Goal: Task Accomplishment & Management: Manage account settings

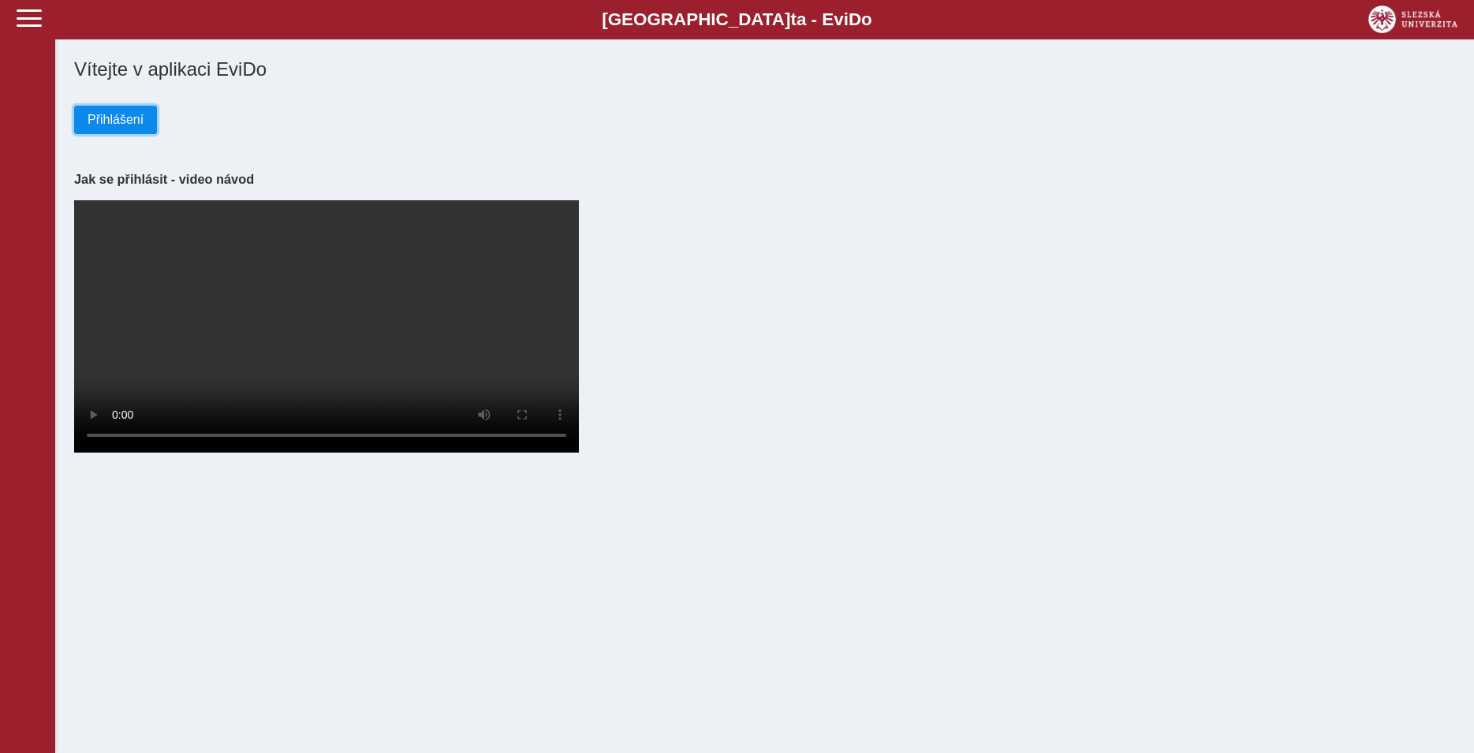
click at [115, 121] on span "Přihlášení" at bounding box center [116, 120] width 56 height 14
click at [131, 113] on button "Přihlášení" at bounding box center [115, 120] width 83 height 28
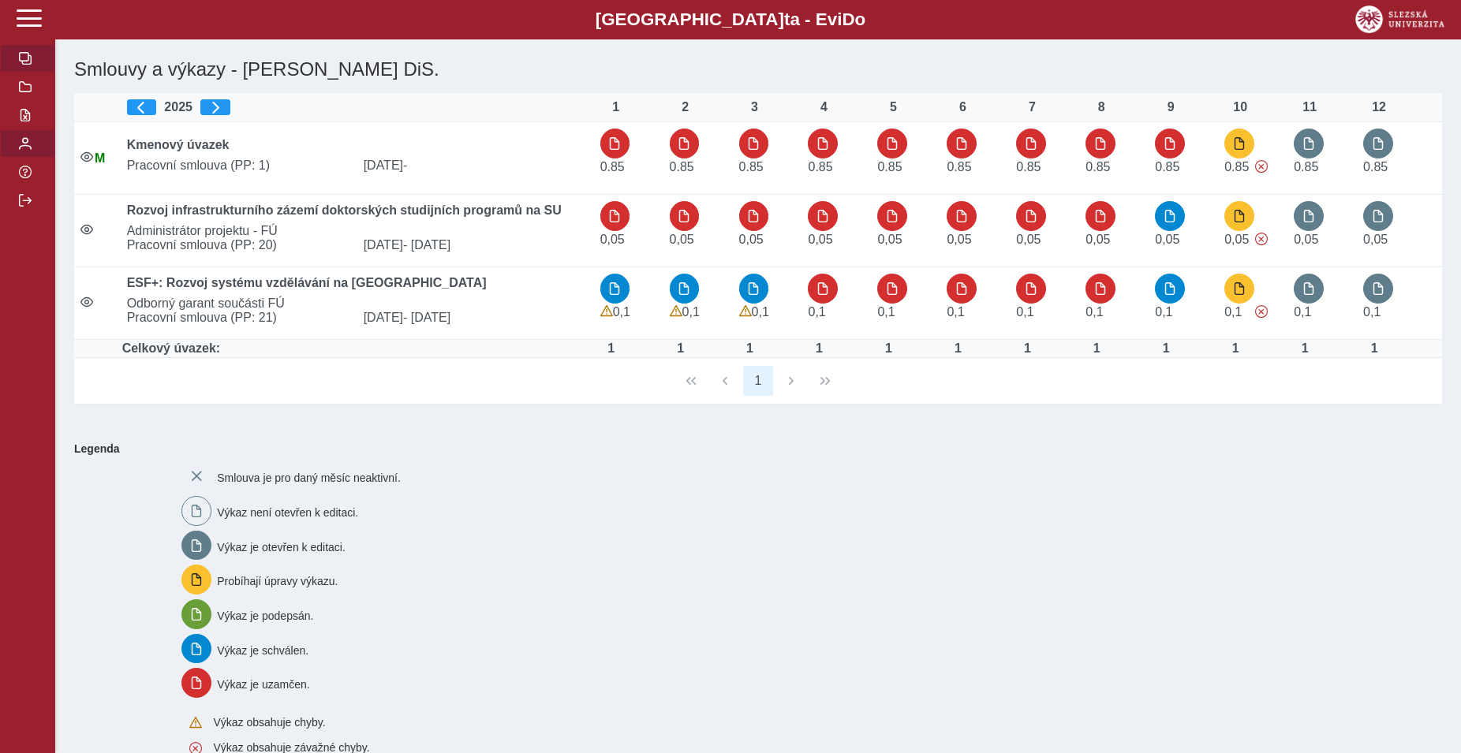
click at [25, 150] on span "button" at bounding box center [25, 143] width 13 height 13
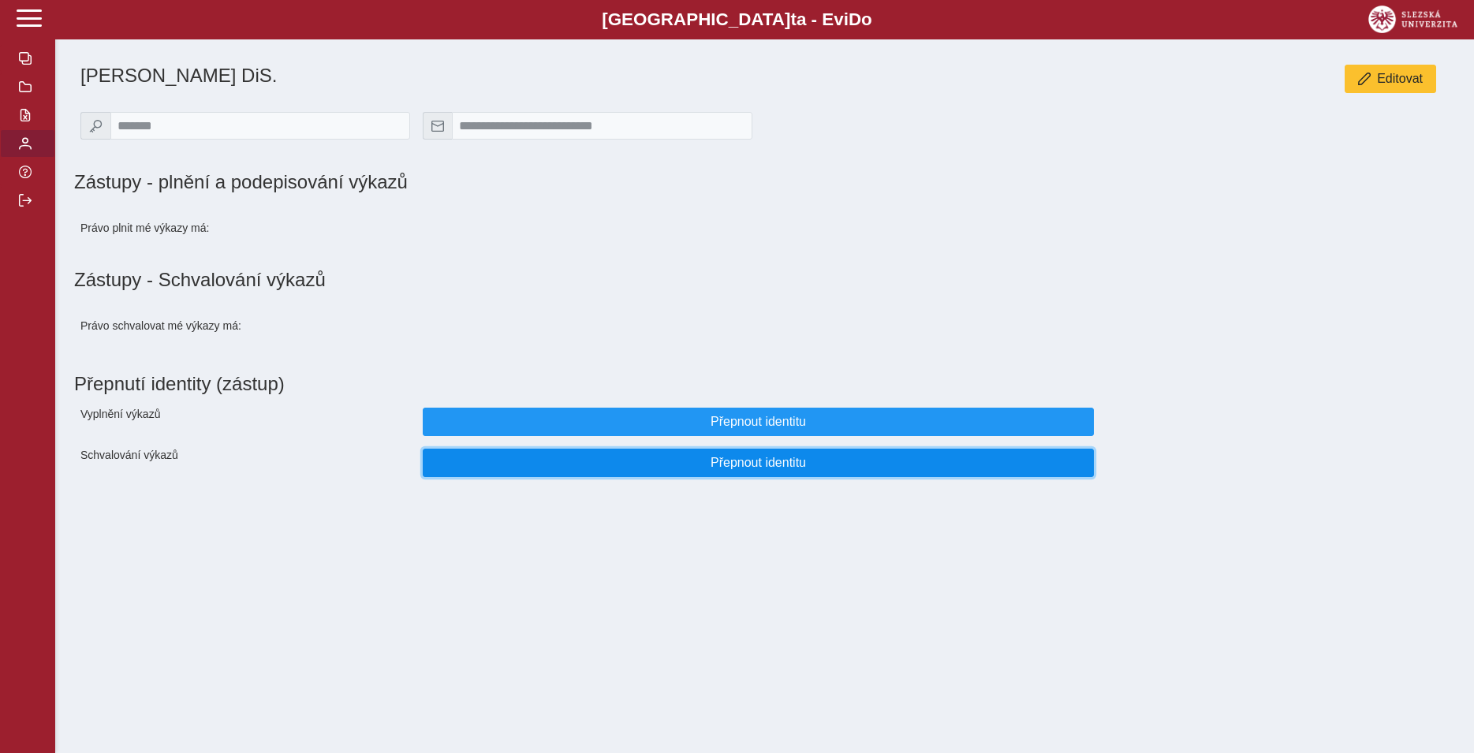
click at [707, 470] on span "Přepnout identitu" at bounding box center [758, 463] width 645 height 14
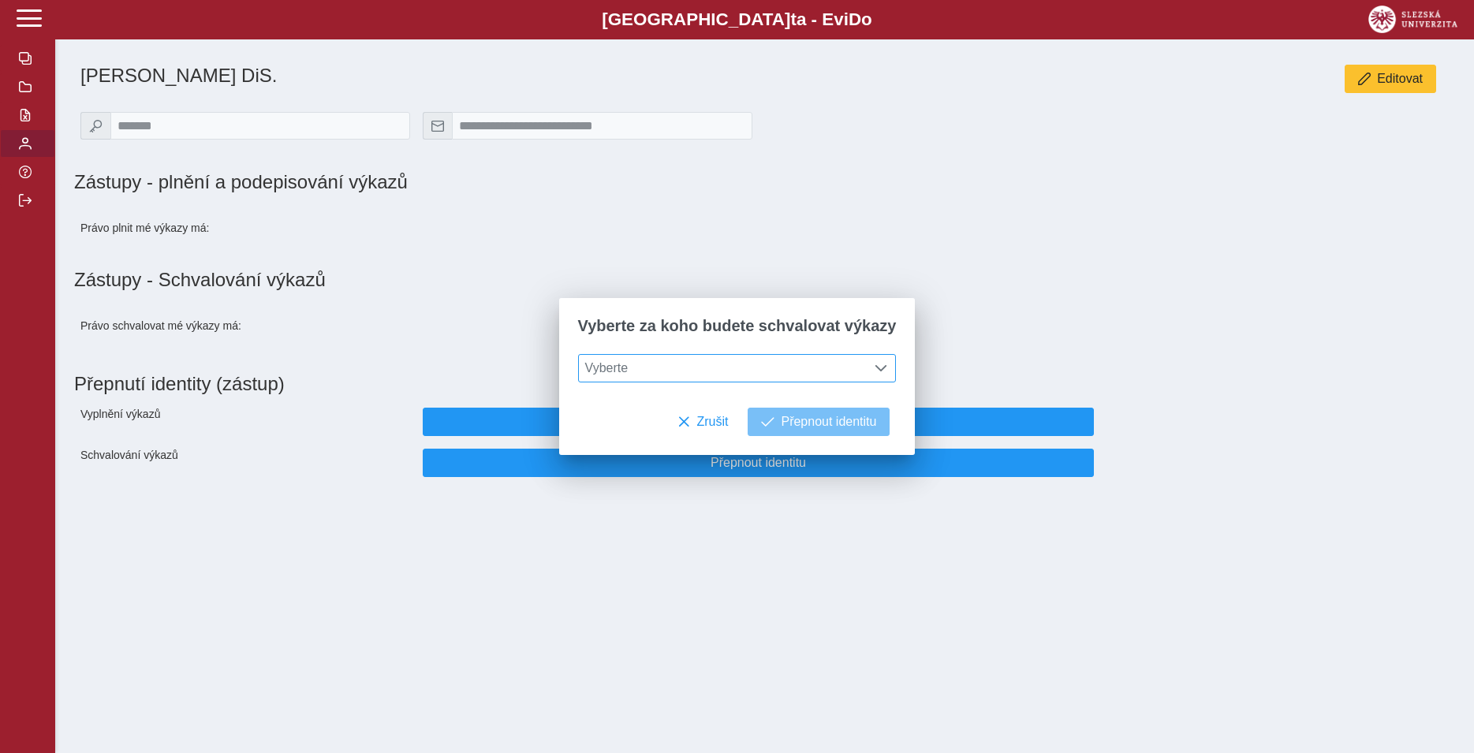
click at [696, 361] on span "Vyberte" at bounding box center [722, 368] width 287 height 27
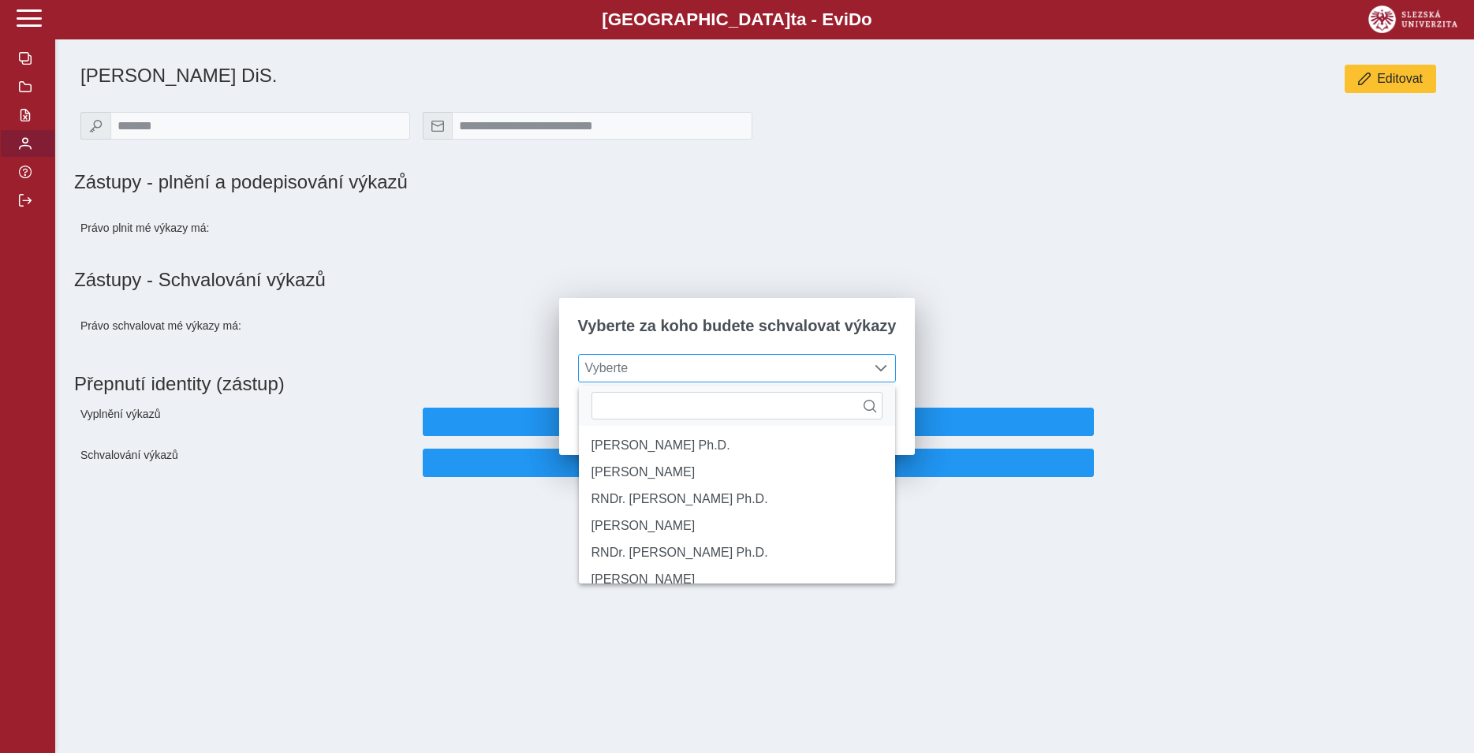
scroll to position [9, 65]
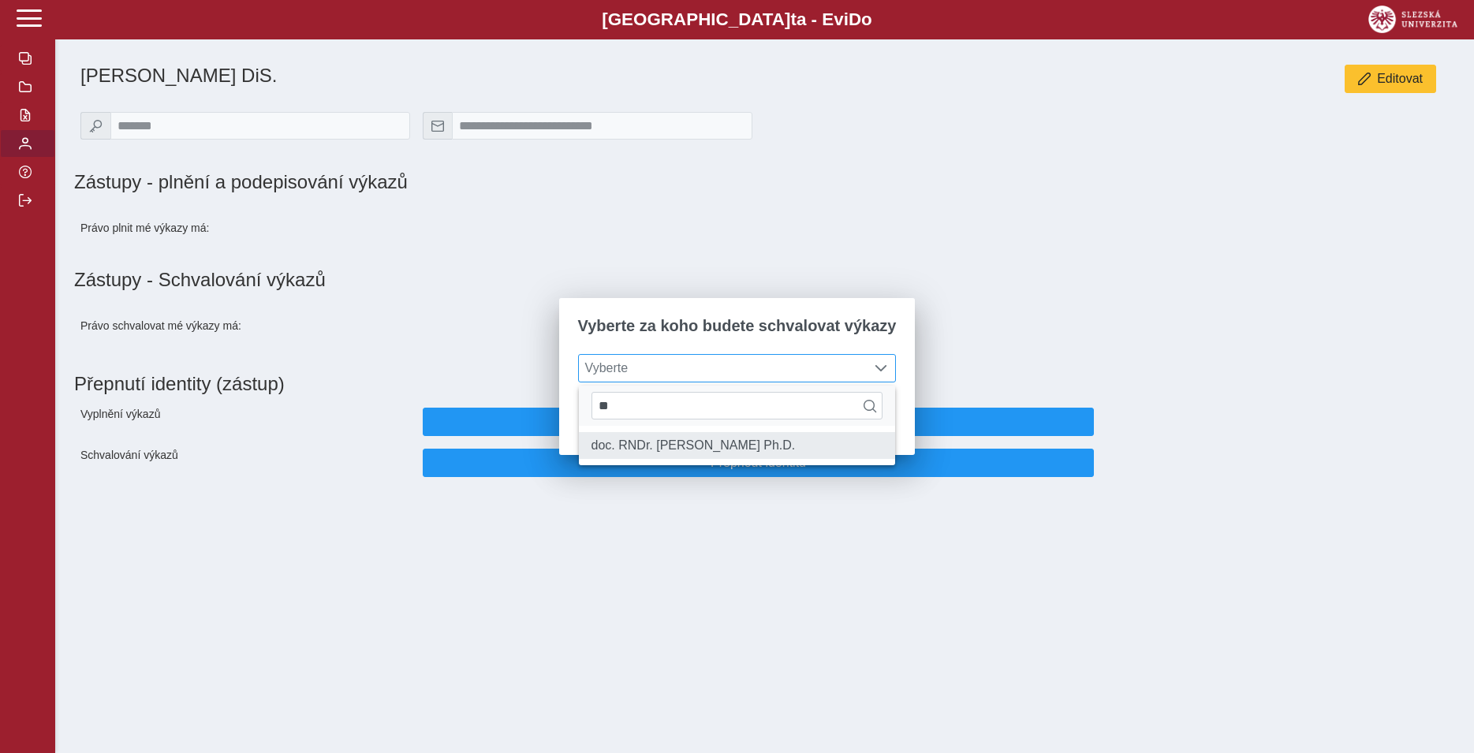
type input "**"
click at [714, 449] on li "doc. RNDr. [PERSON_NAME] Ph.D." at bounding box center [737, 445] width 317 height 27
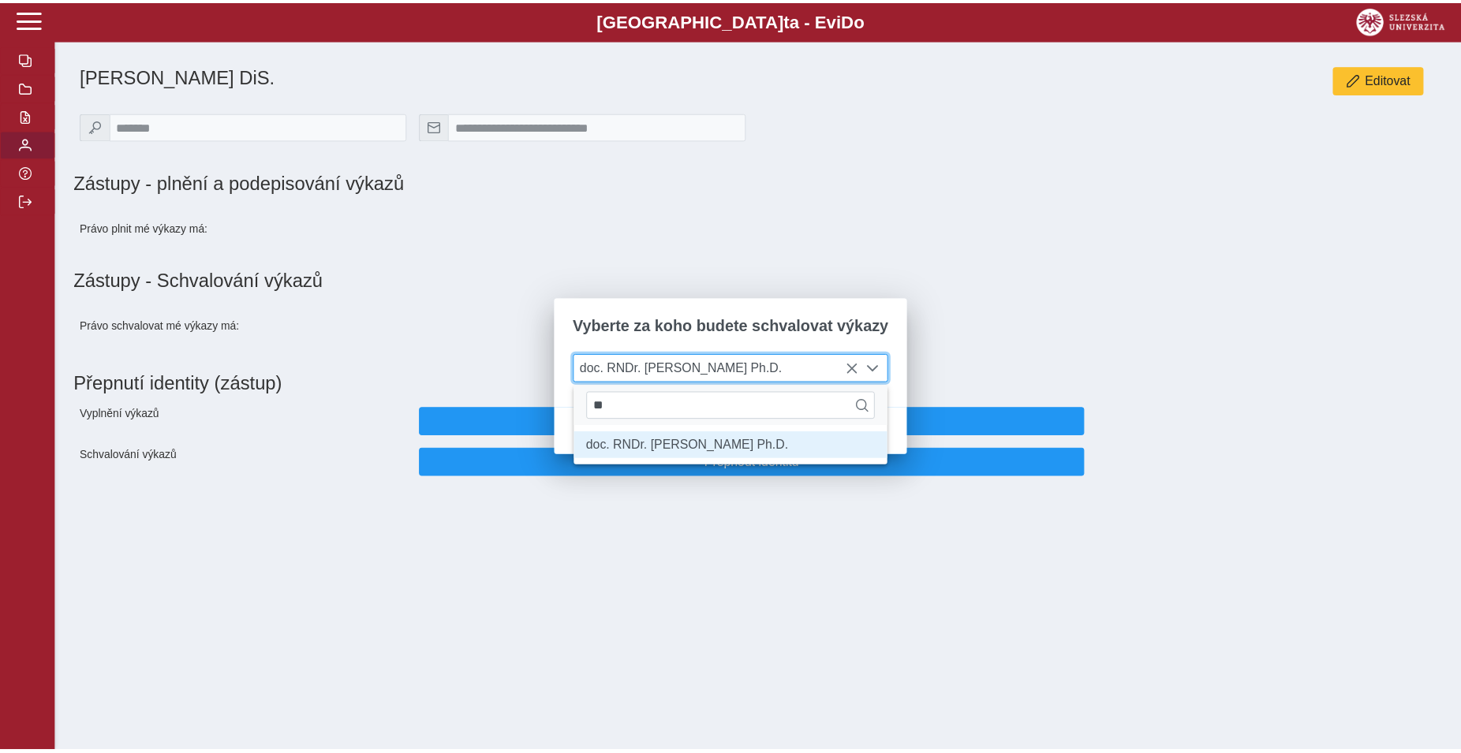
scroll to position [9, 65]
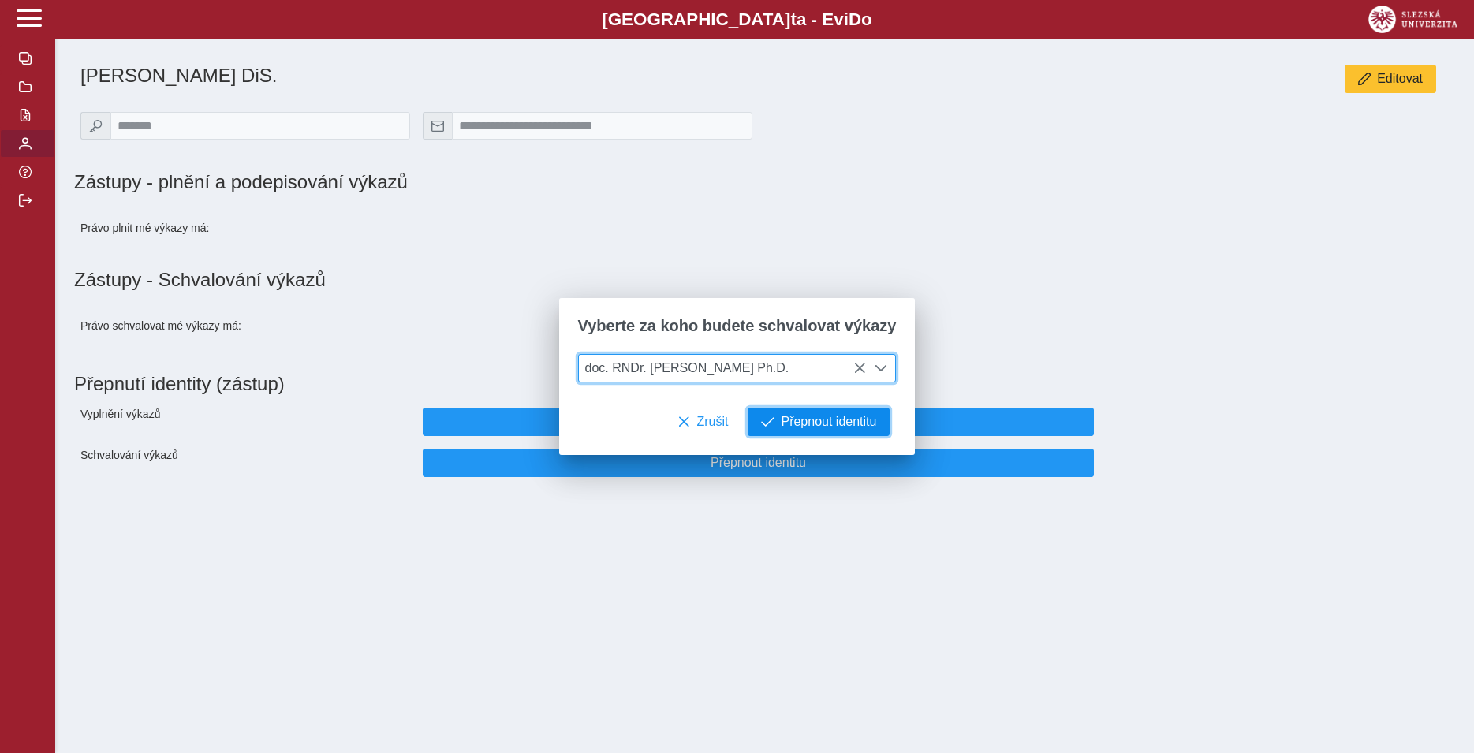
click at [781, 429] on span "Přepnout identitu" at bounding box center [828, 422] width 95 height 14
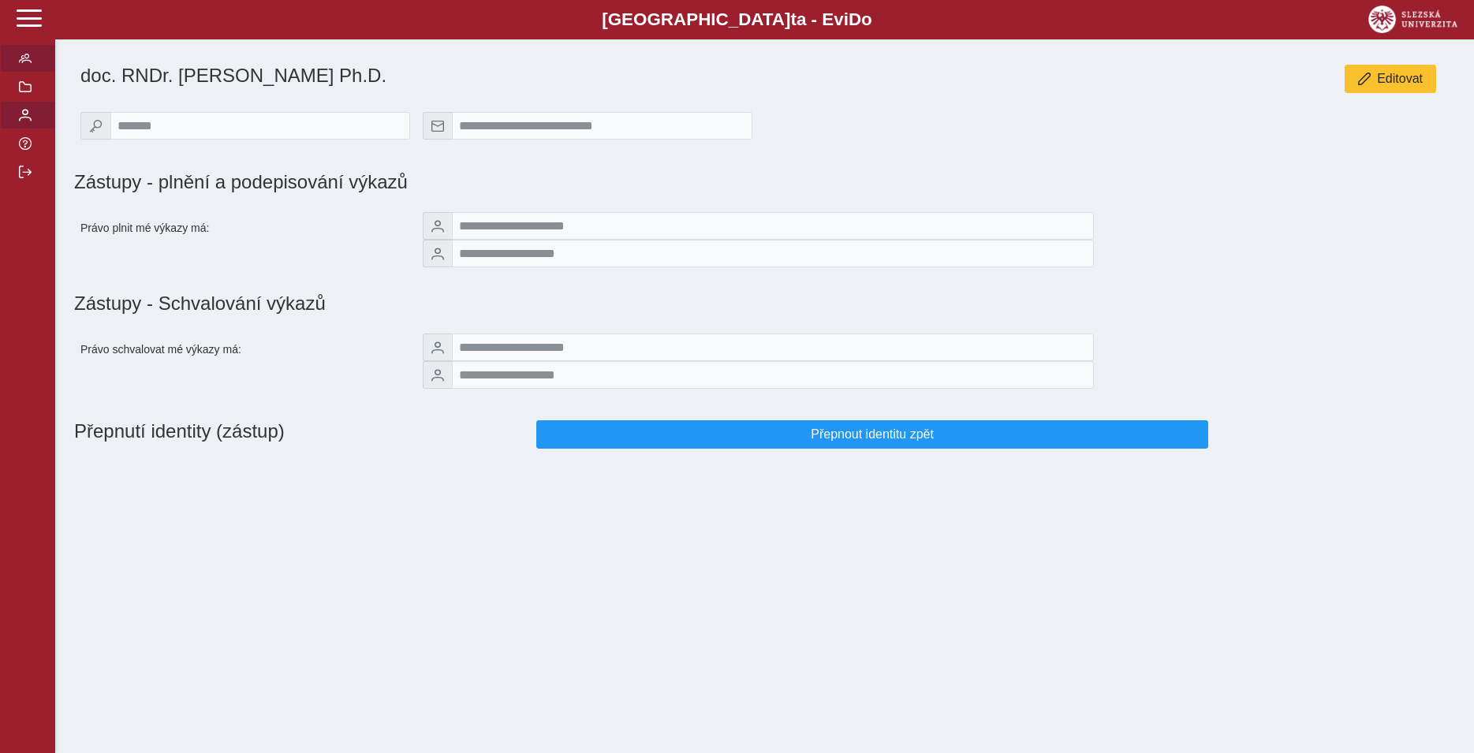
click at [18, 73] on button "button" at bounding box center [27, 58] width 55 height 28
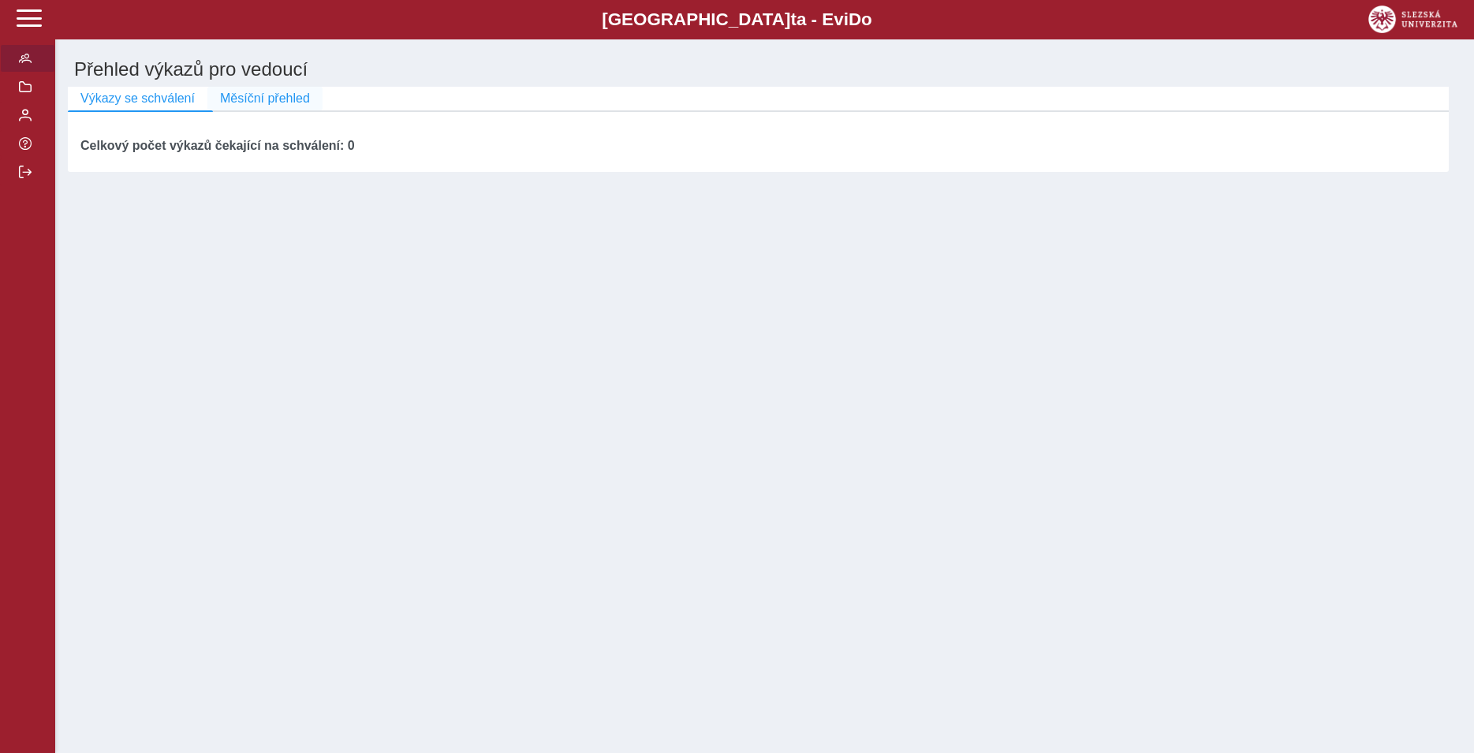
click at [240, 103] on span "Měsíční přehled" at bounding box center [265, 98] width 90 height 14
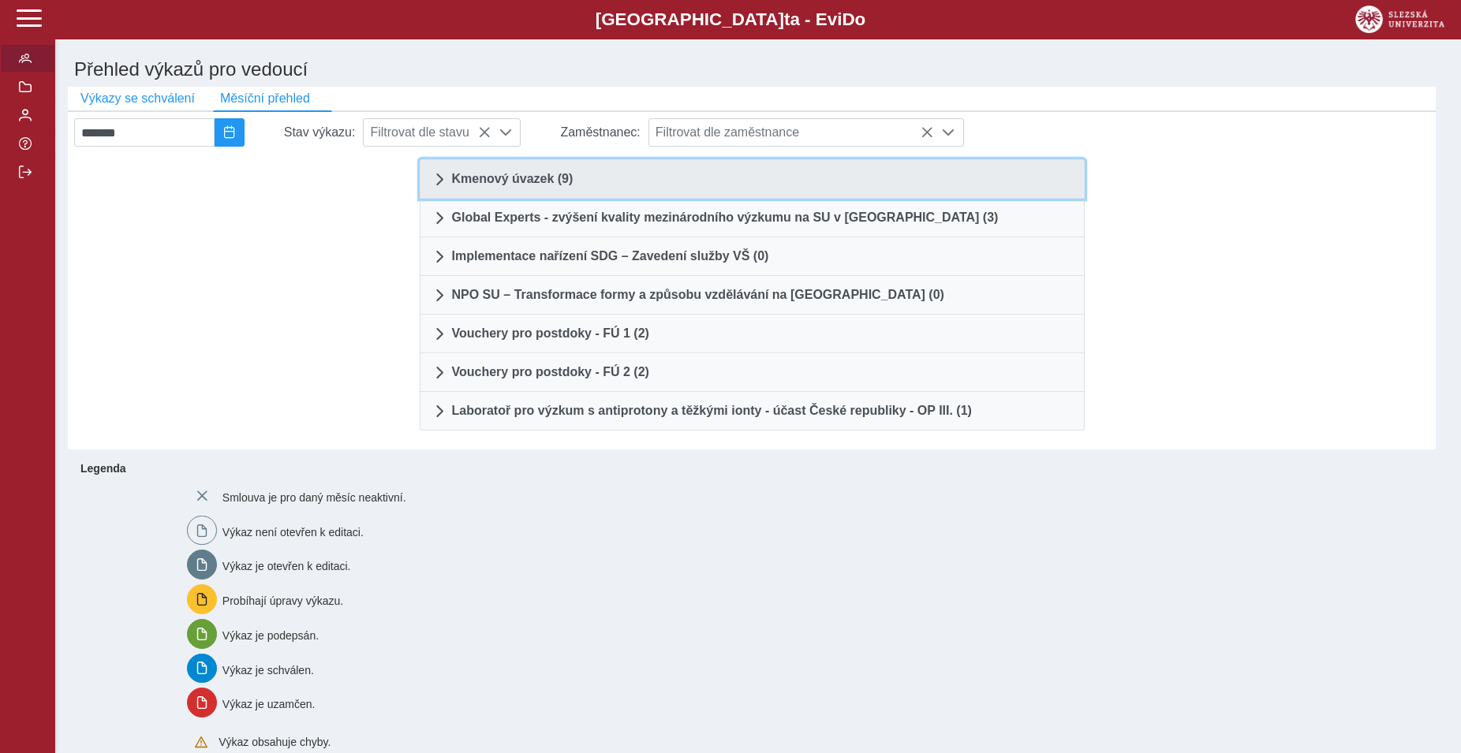
click at [485, 185] on span "Kmenový úvazek (9)" at bounding box center [512, 179] width 121 height 13
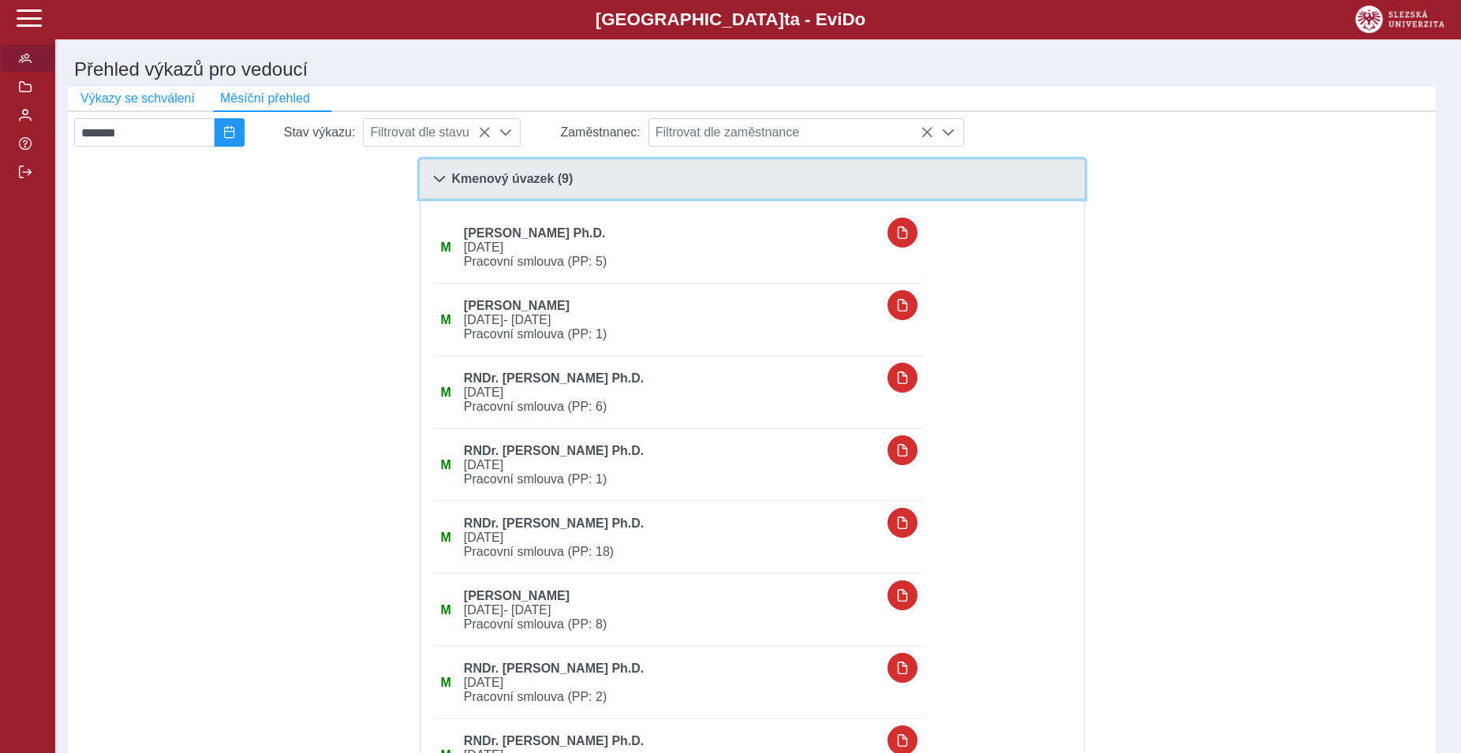
click at [434, 181] on span at bounding box center [439, 179] width 13 height 13
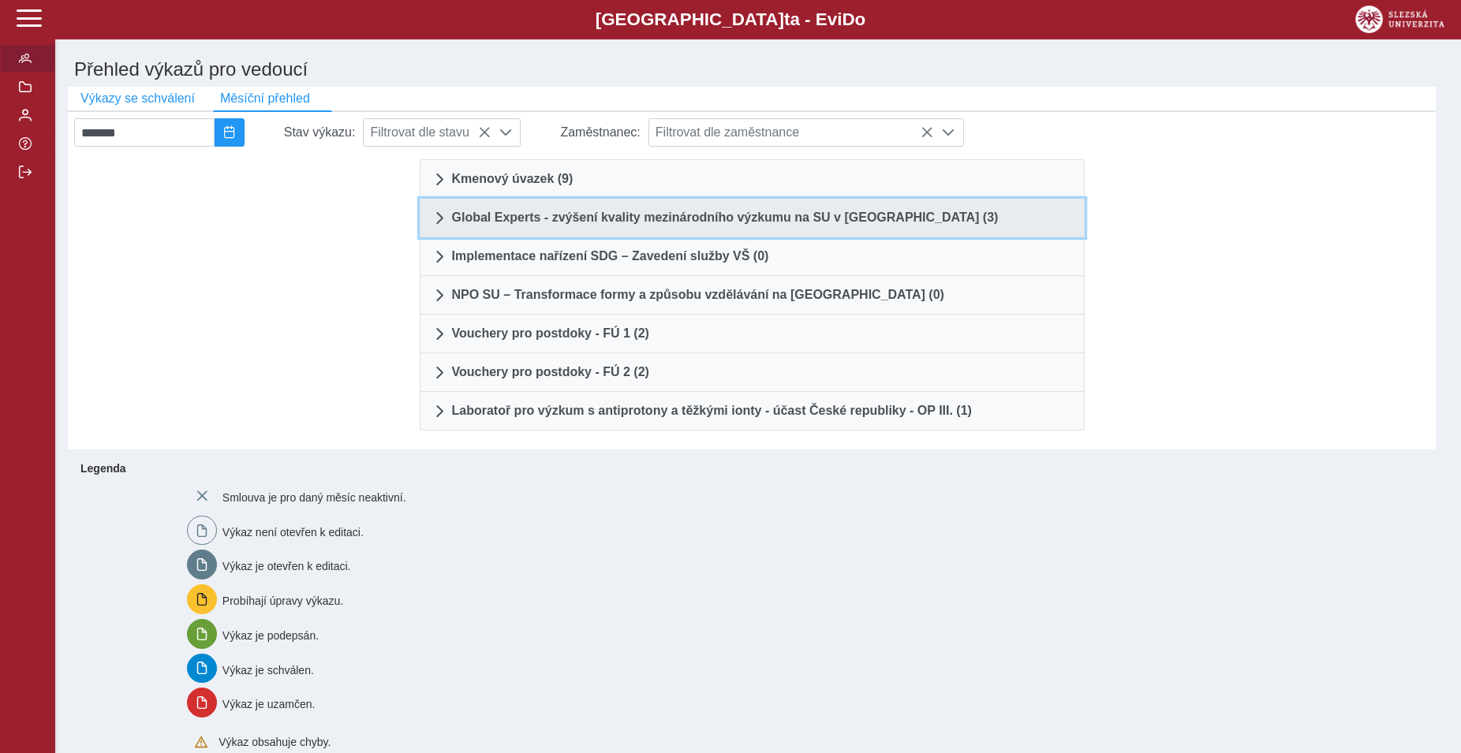
click at [445, 219] on span at bounding box center [439, 217] width 13 height 13
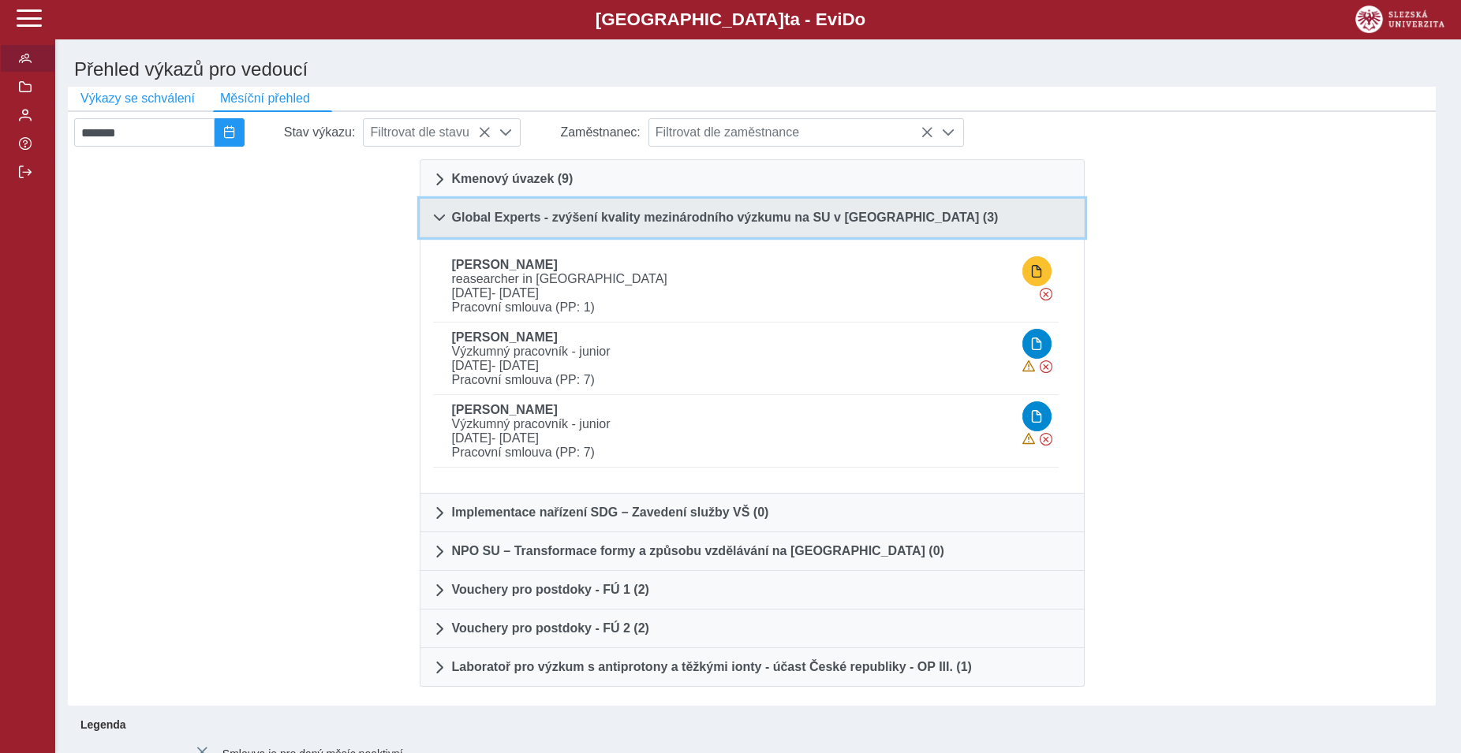
click at [428, 218] on link "Global Experts - zvýšení kvality mezinárodního výzkumu na SU v Opavě (3)" at bounding box center [752, 218] width 665 height 39
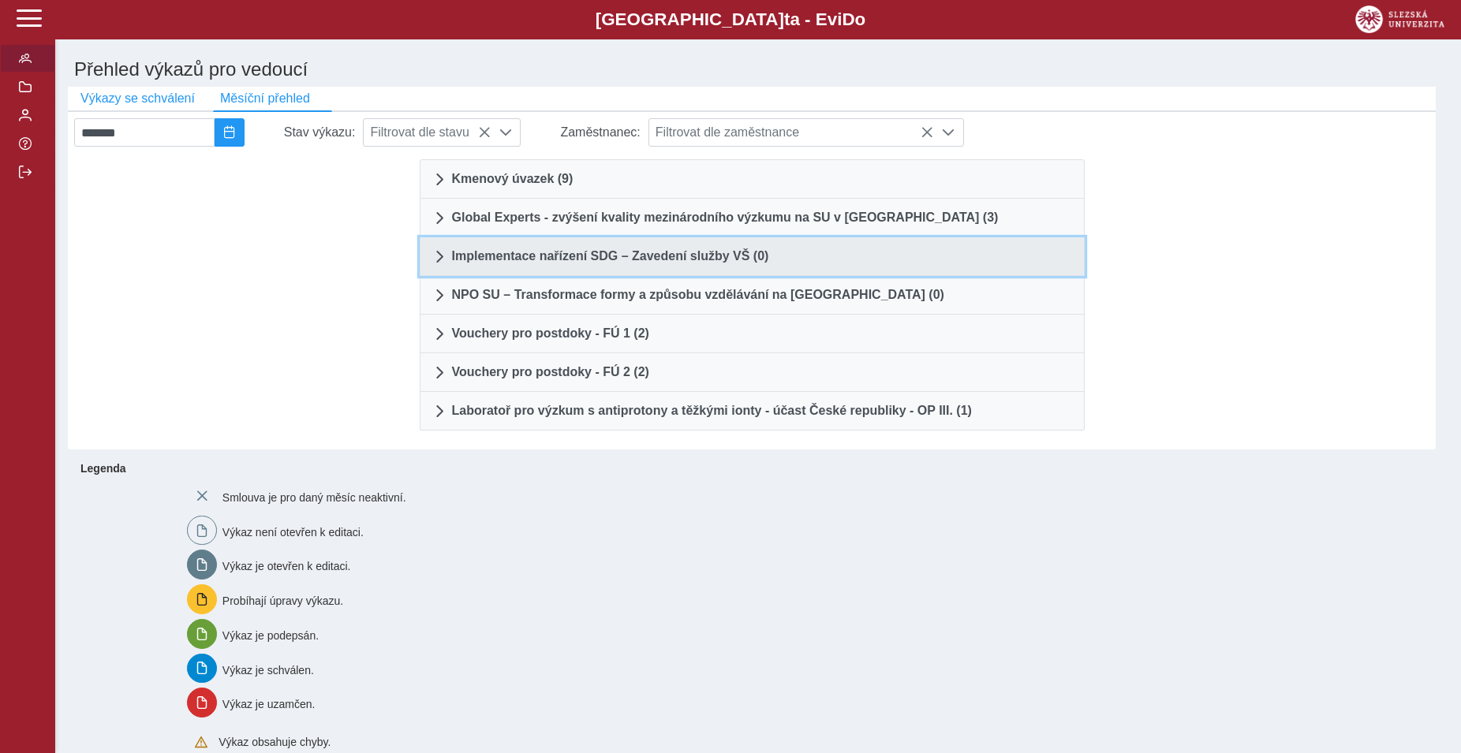
click at [431, 263] on link "Implementace nařízení SDG – Zavedení služby VŠ (0)" at bounding box center [752, 256] width 665 height 39
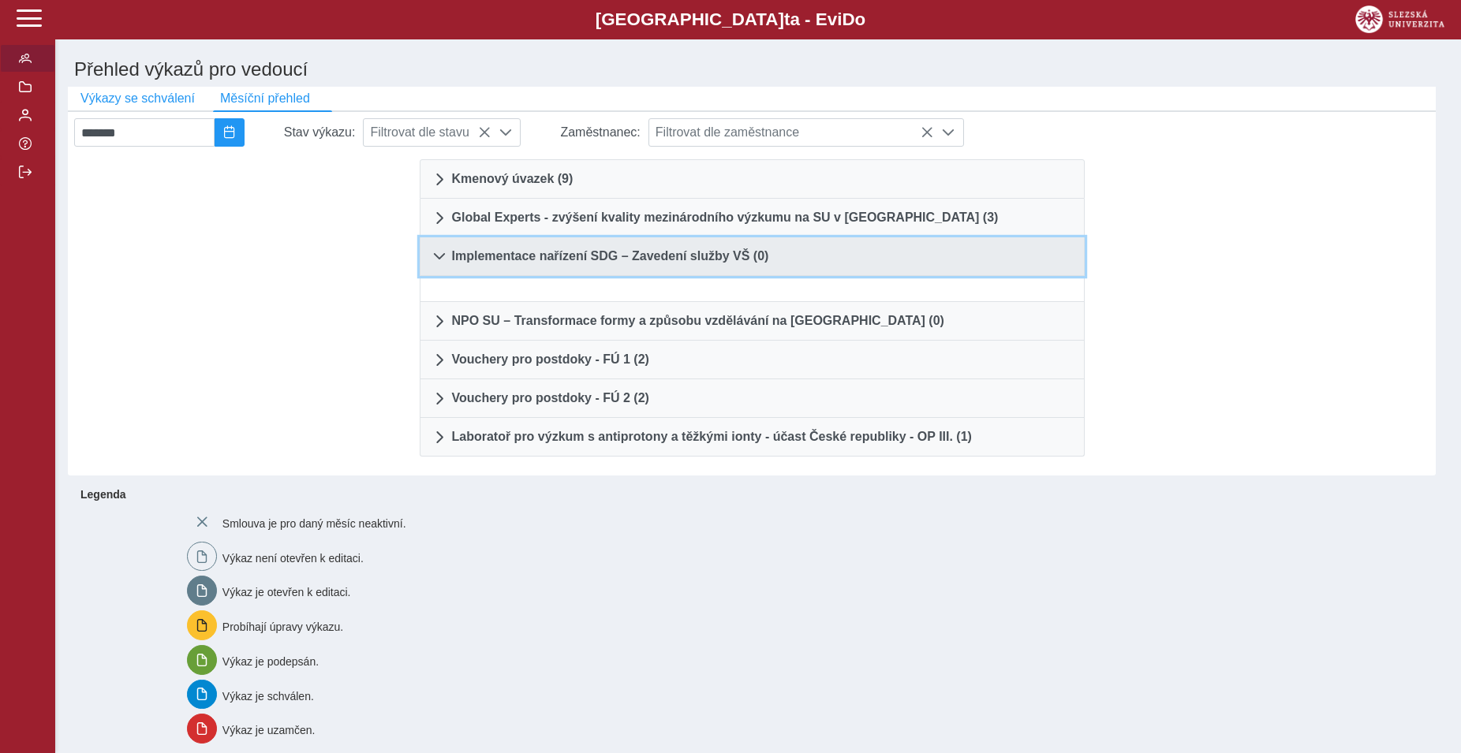
click at [431, 263] on link "Implementace nařízení SDG – Zavedení služby VŠ (0)" at bounding box center [752, 256] width 665 height 39
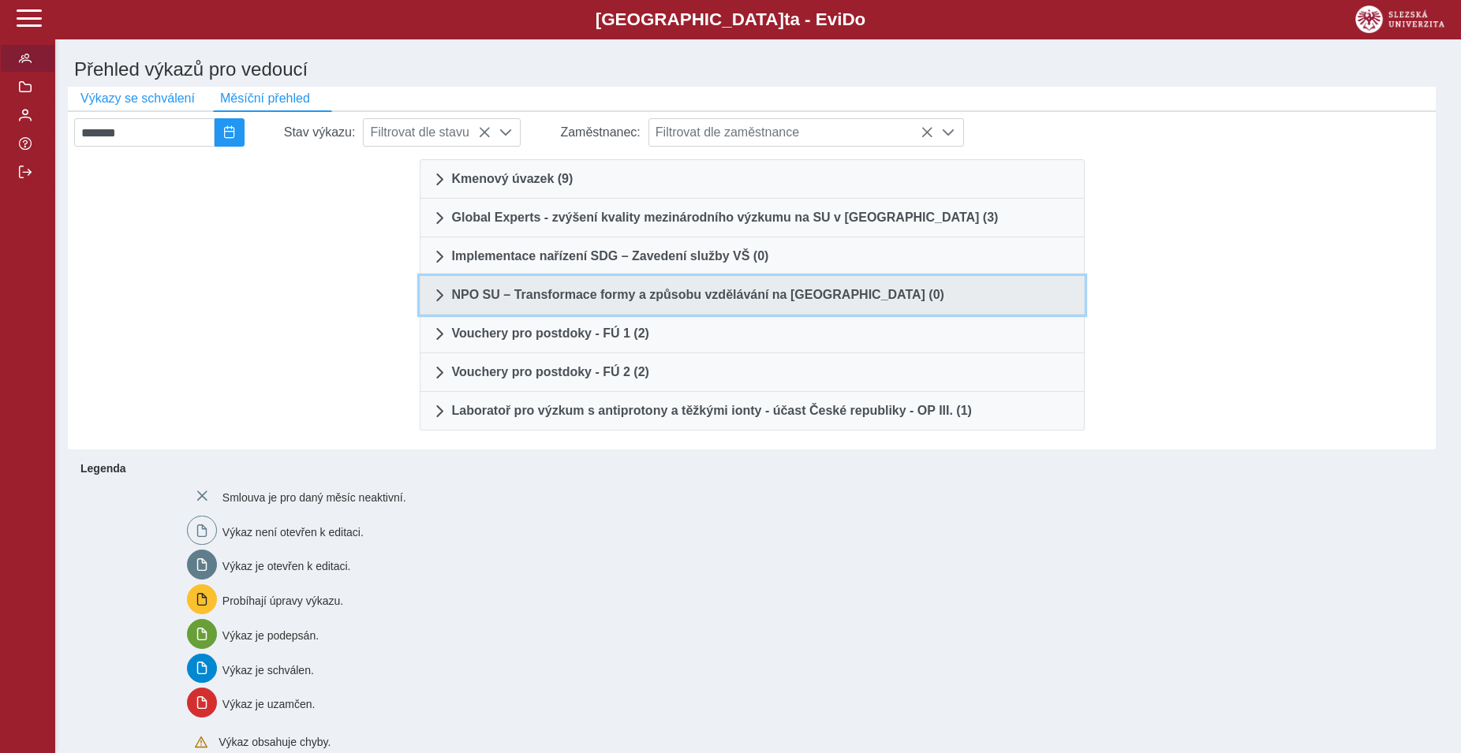
click at [437, 301] on span at bounding box center [439, 295] width 13 height 13
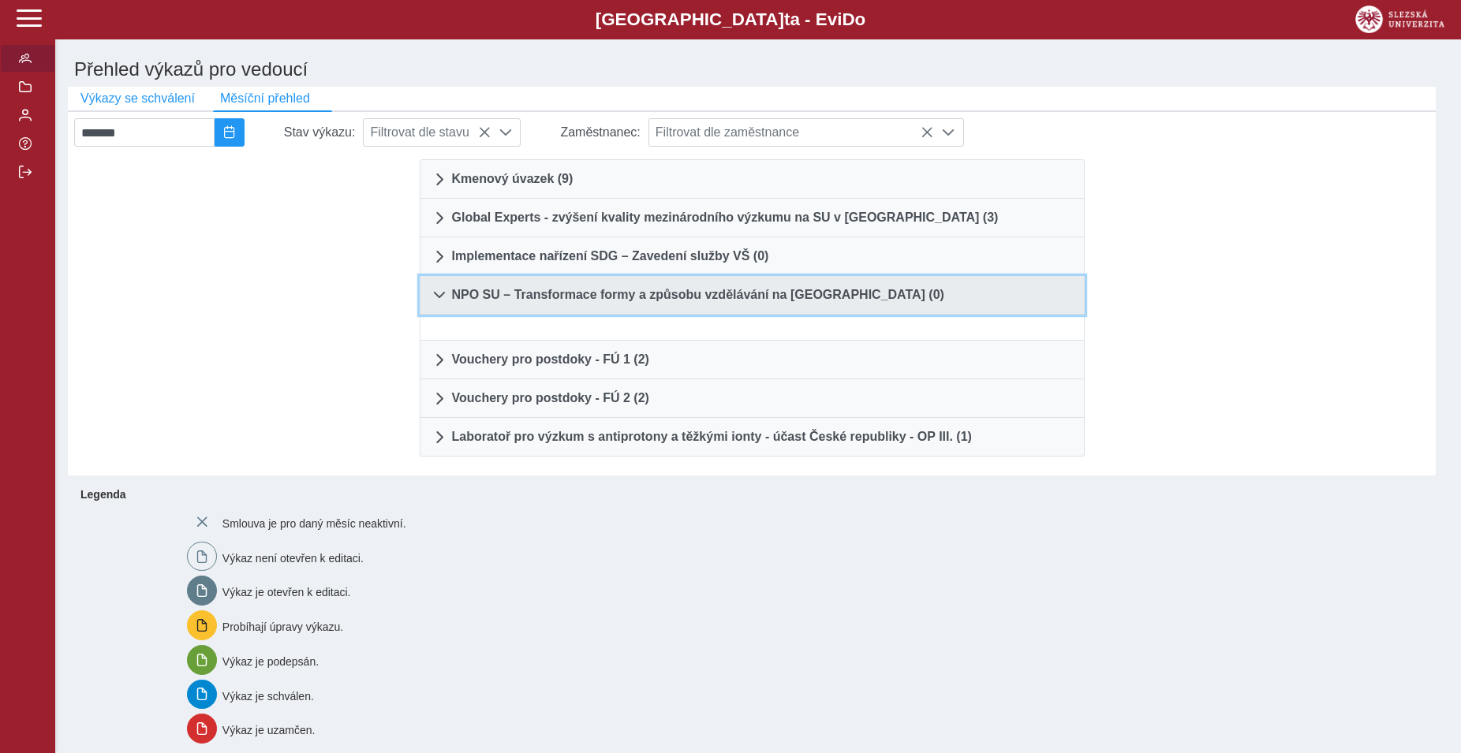
click at [439, 301] on span at bounding box center [439, 295] width 13 height 13
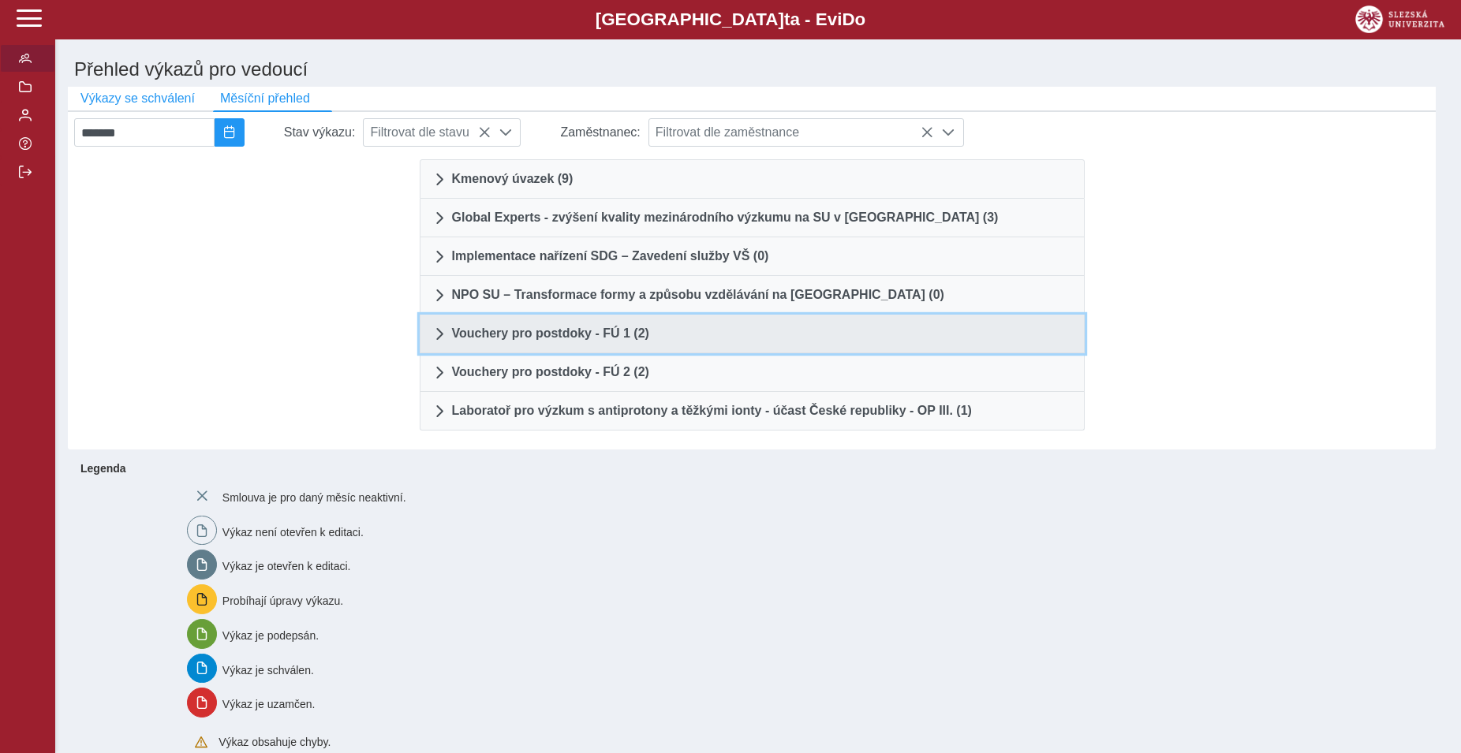
click at [442, 332] on span at bounding box center [439, 333] width 13 height 13
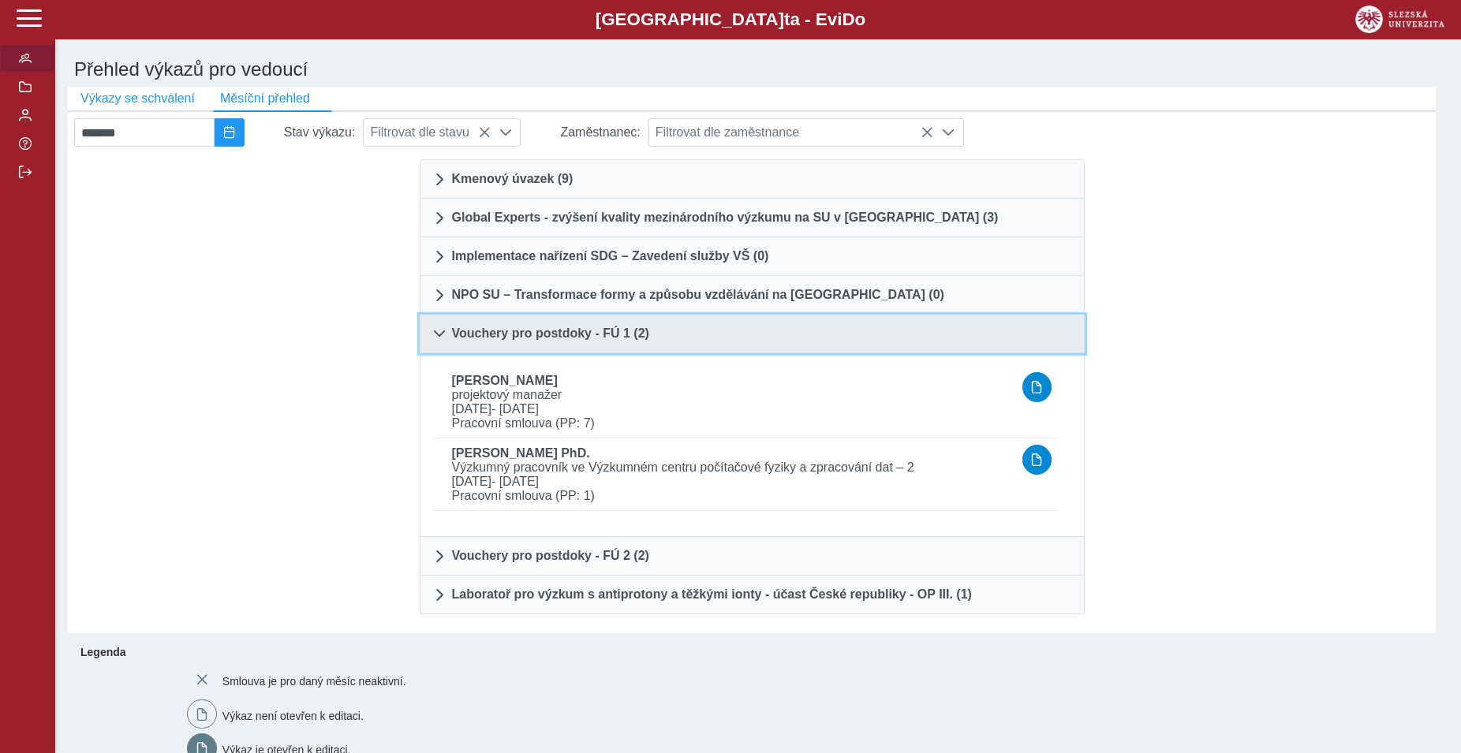
click at [441, 332] on span at bounding box center [439, 333] width 13 height 13
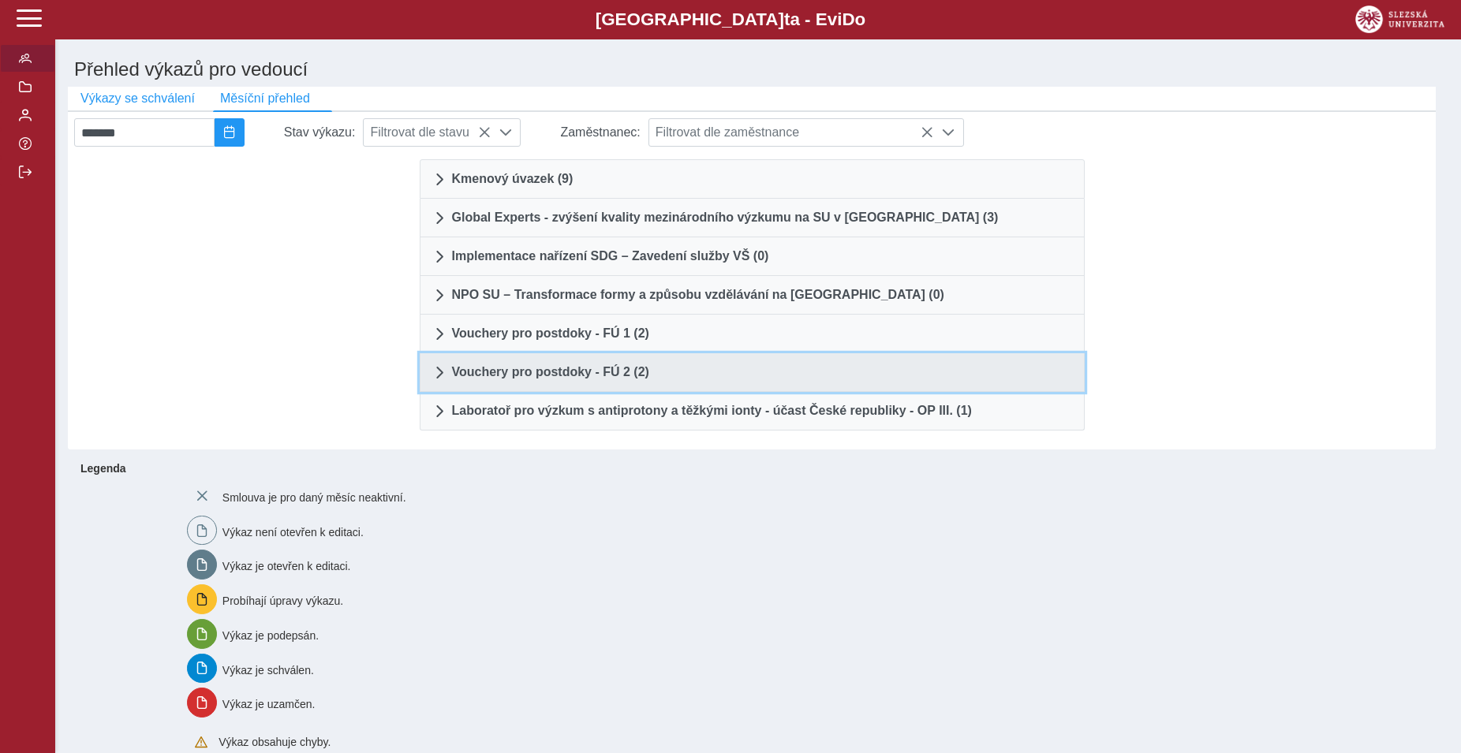
click at [434, 379] on span at bounding box center [439, 372] width 13 height 13
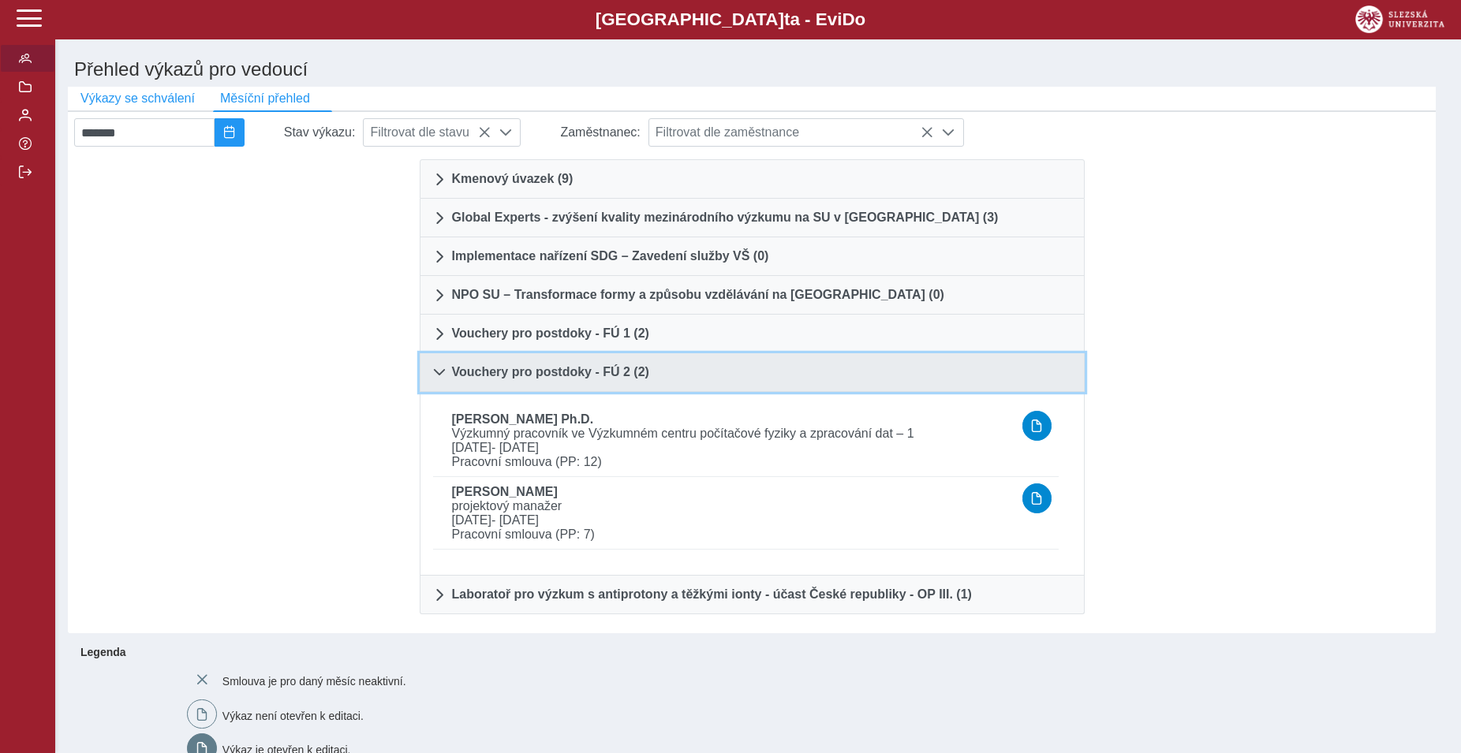
click at [438, 375] on span at bounding box center [439, 372] width 13 height 13
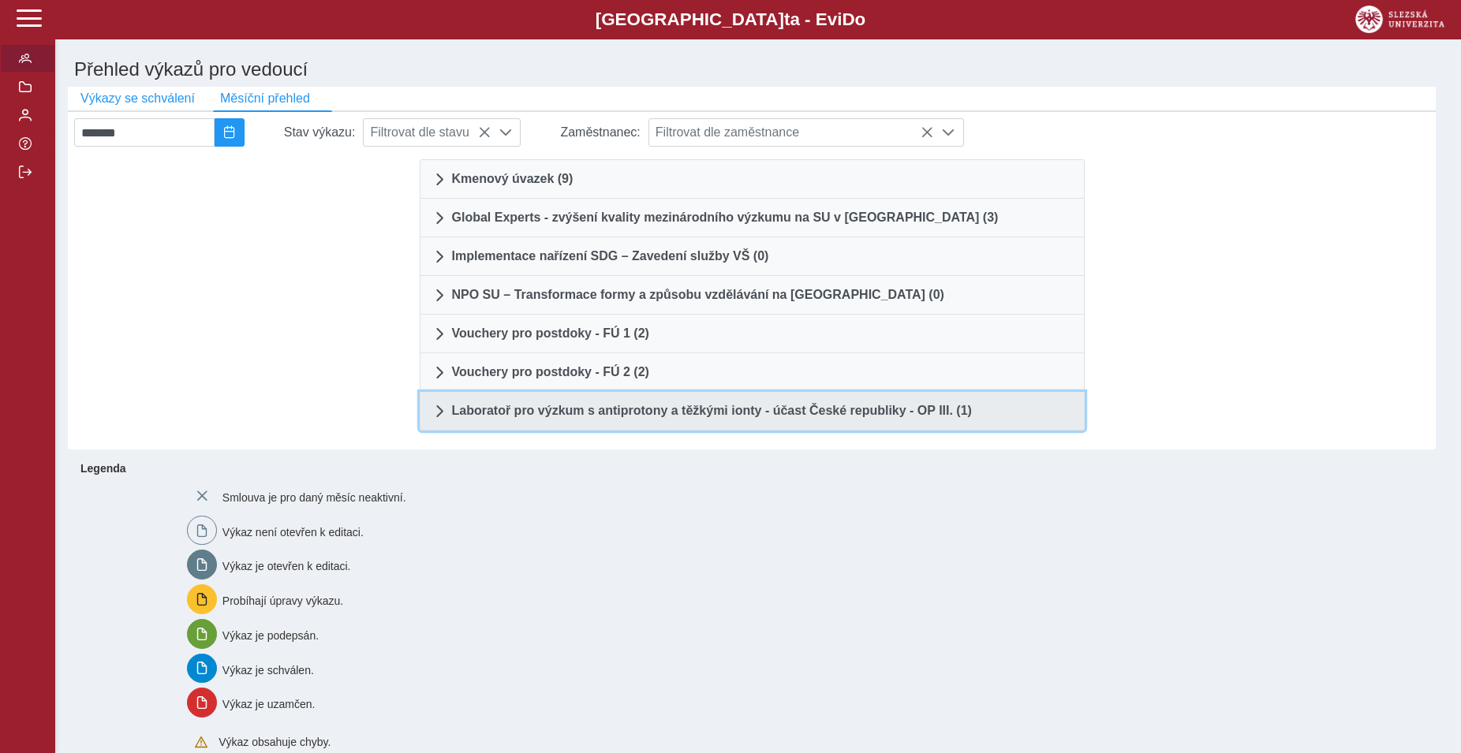
click at [439, 417] on span at bounding box center [439, 411] width 13 height 13
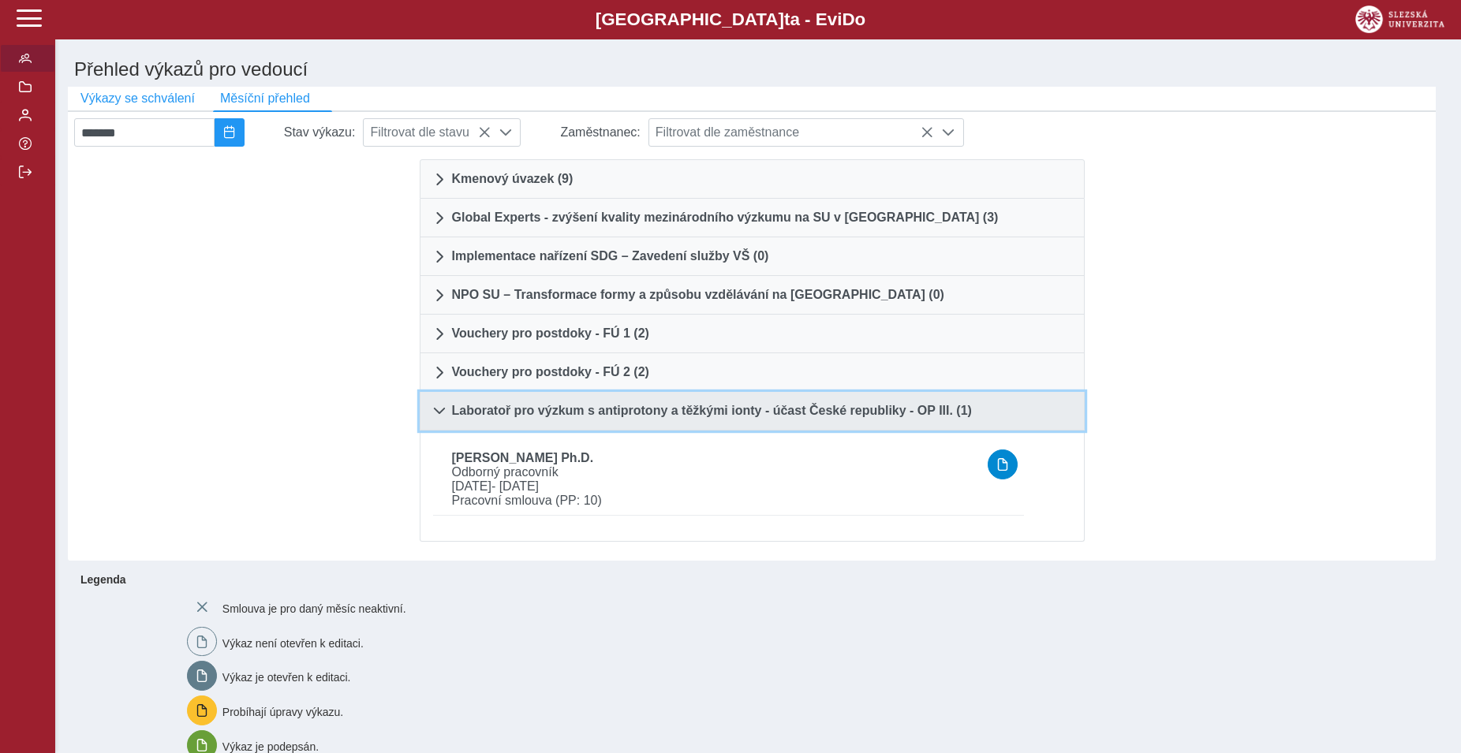
click at [439, 416] on span at bounding box center [439, 411] width 13 height 13
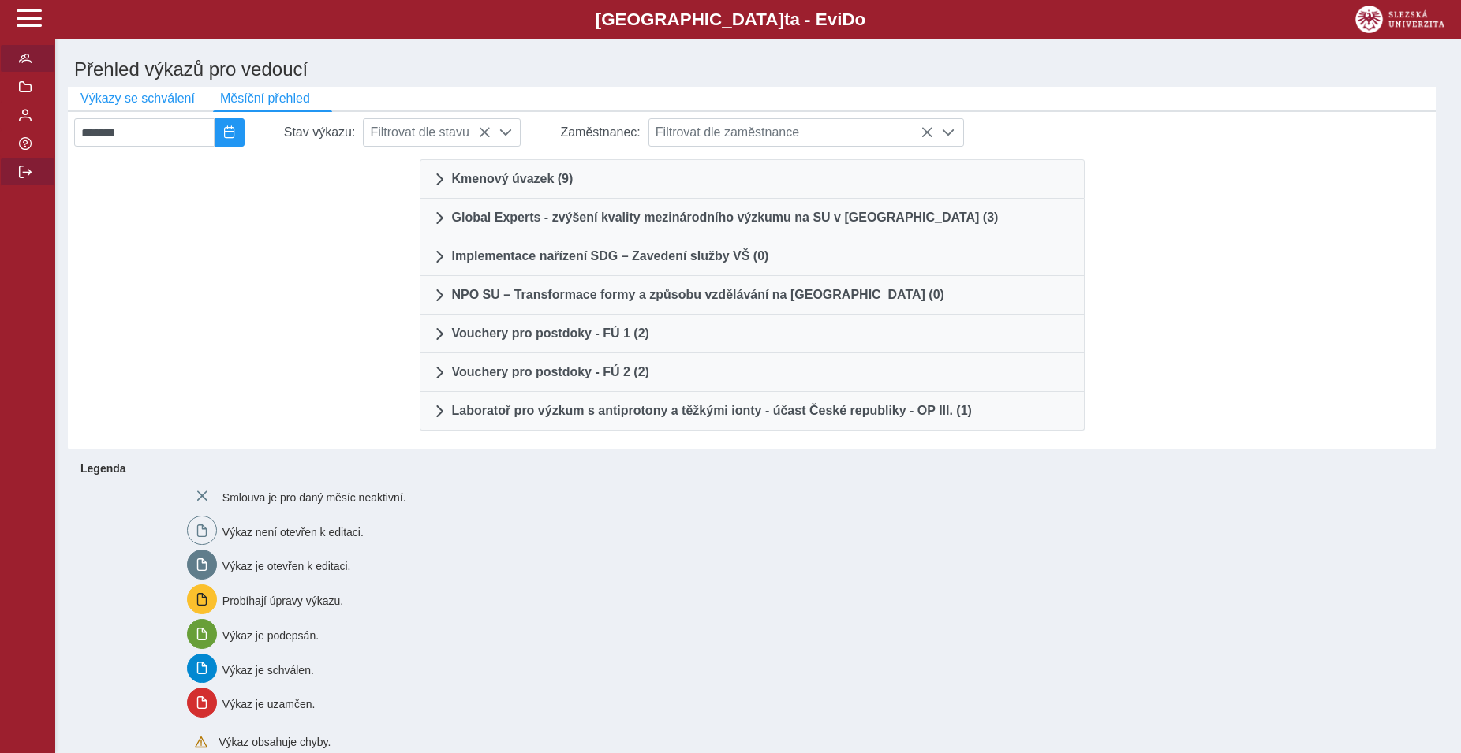
click at [21, 178] on span "button" at bounding box center [25, 172] width 13 height 13
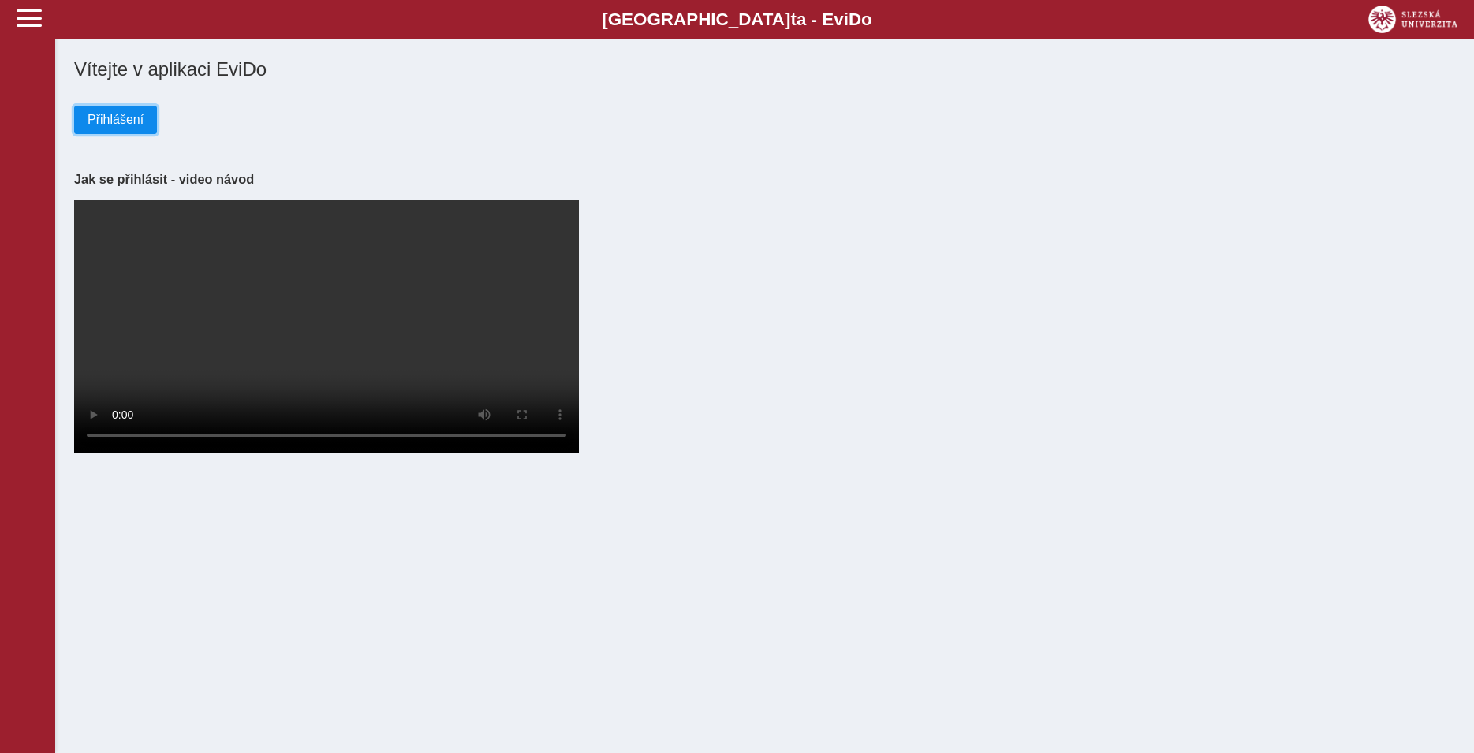
click at [117, 121] on span "Přihlášení" at bounding box center [116, 120] width 56 height 14
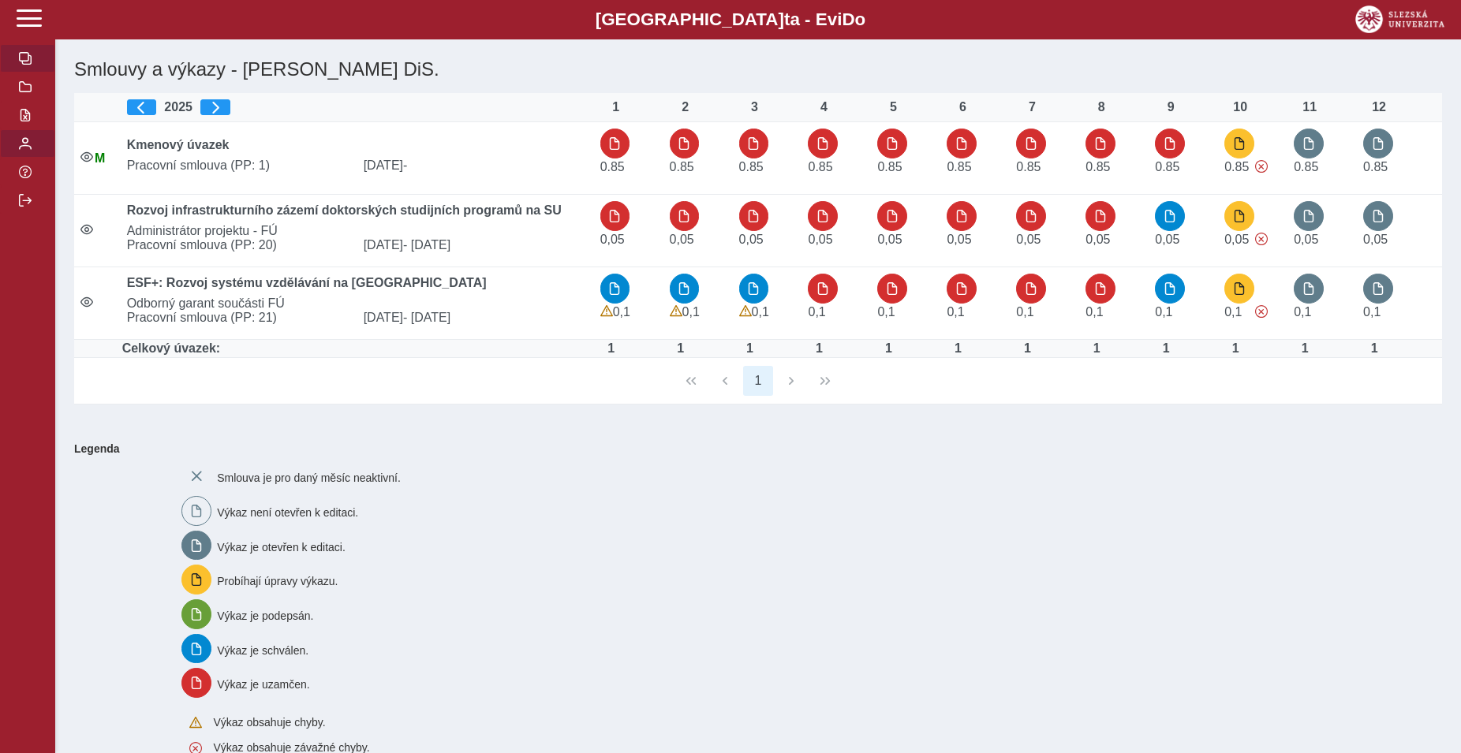
click at [22, 150] on span "button" at bounding box center [25, 143] width 13 height 13
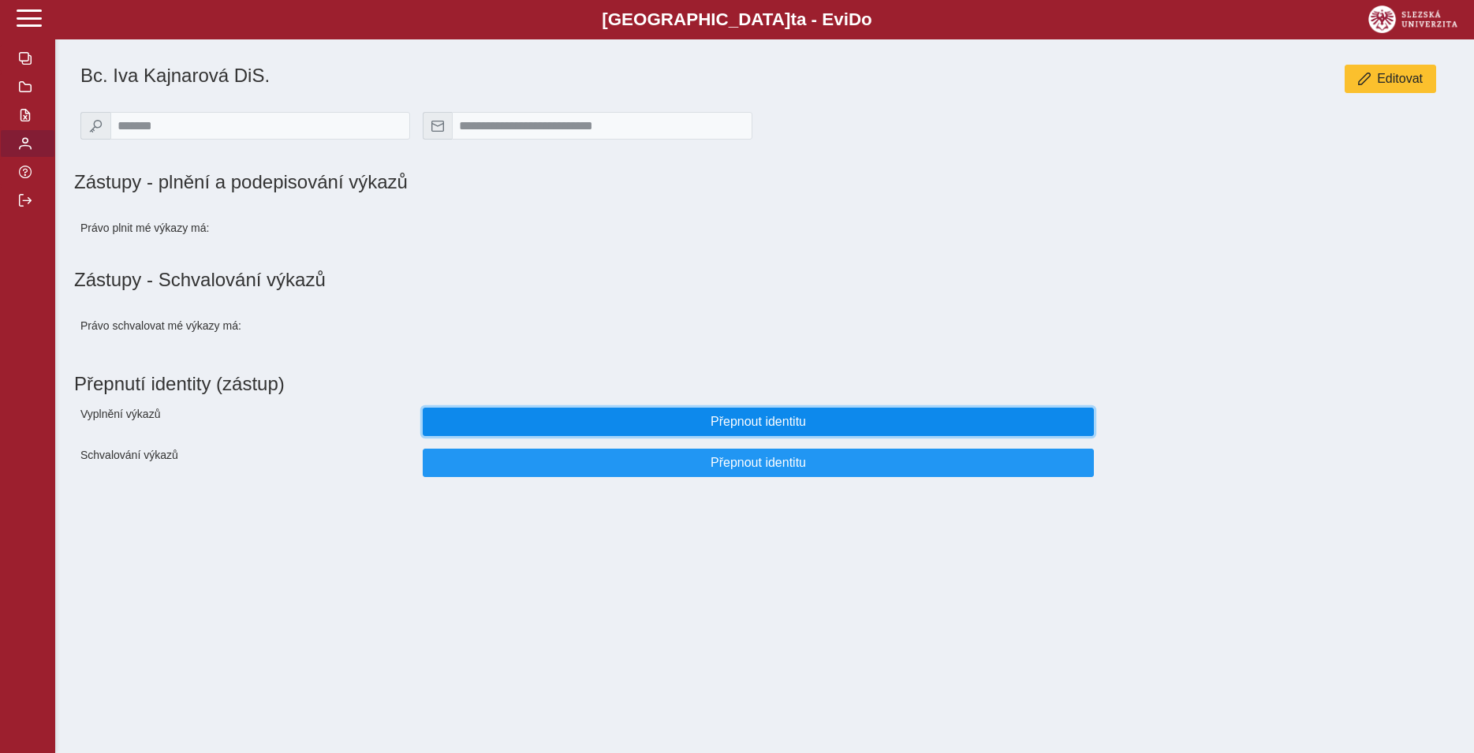
click at [641, 429] on span "Přepnout identitu" at bounding box center [758, 422] width 645 height 14
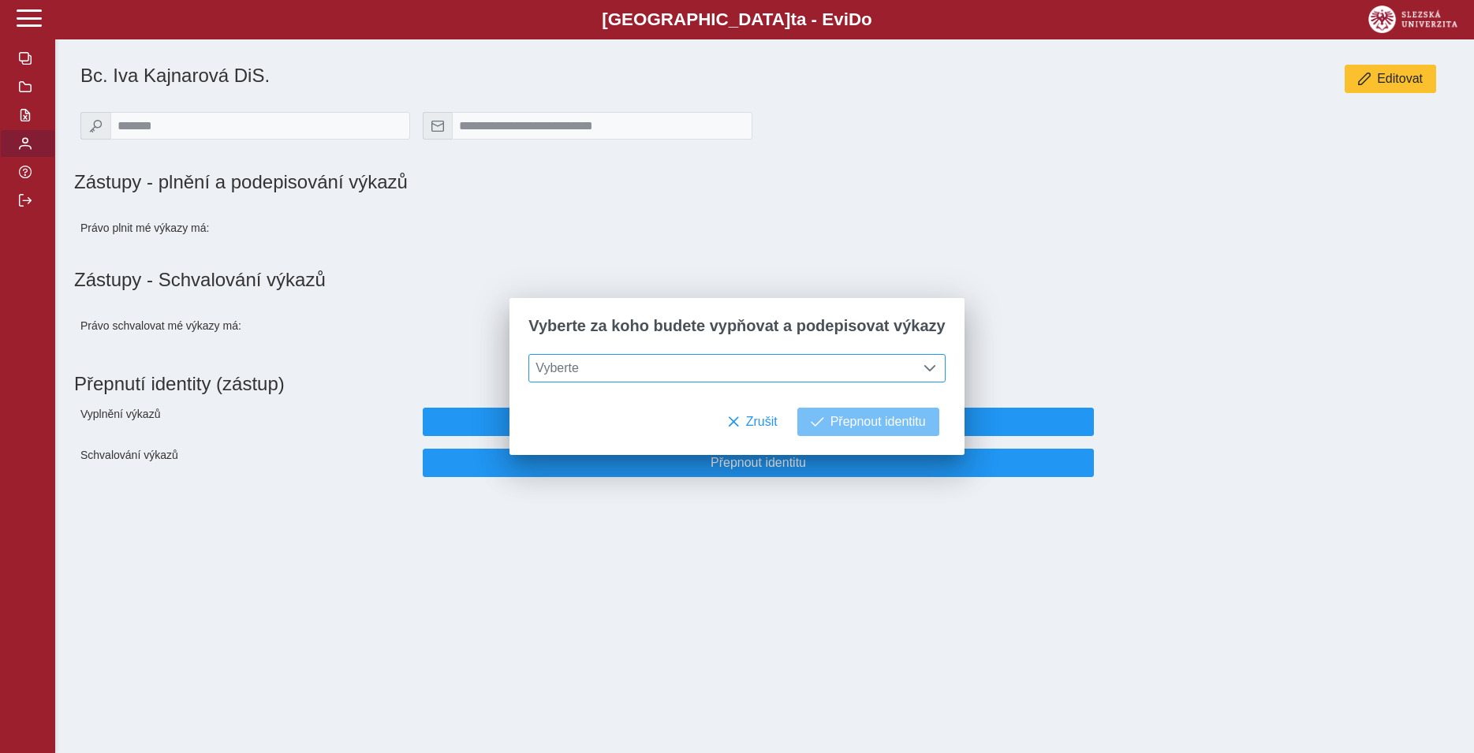
click at [643, 364] on span "Vyberte" at bounding box center [722, 368] width 386 height 27
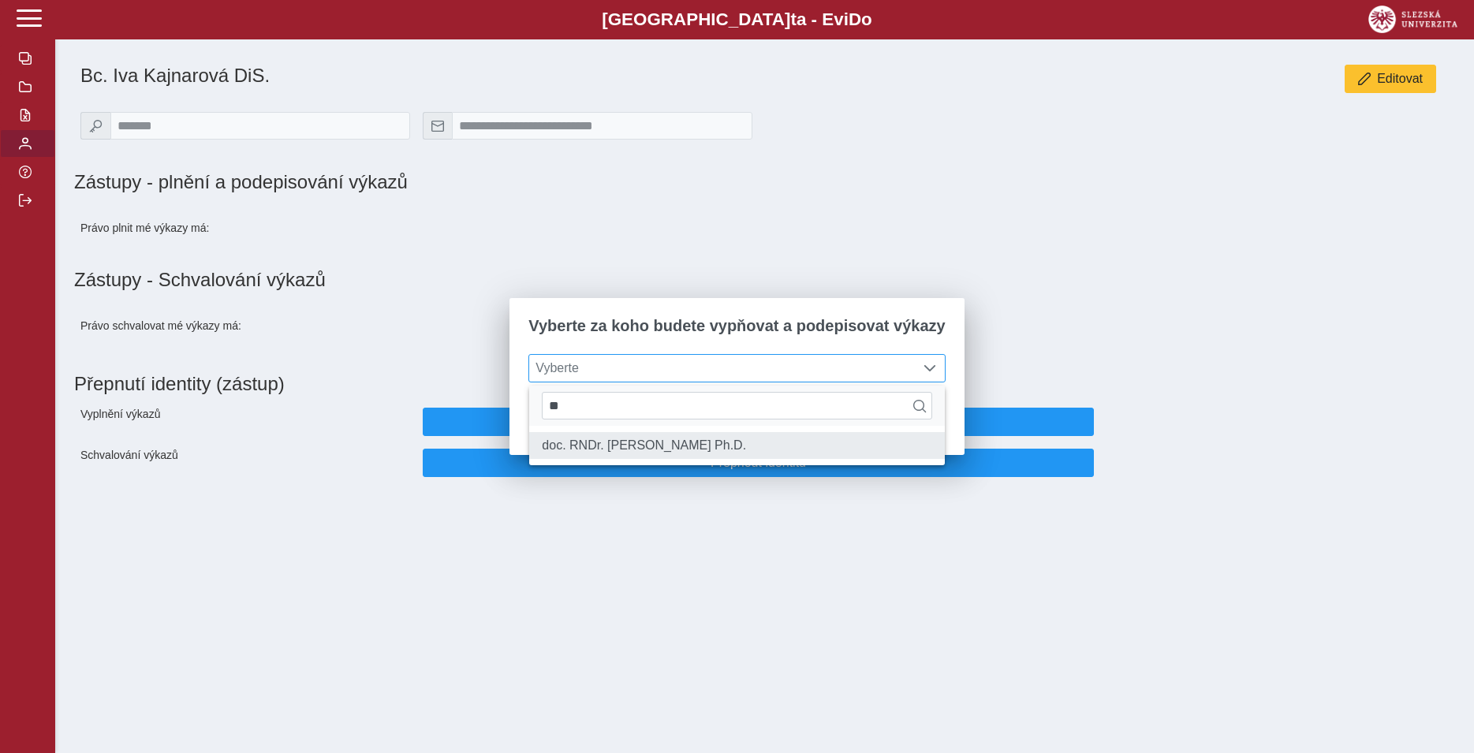
type input "**"
click at [660, 453] on li "doc. RNDr. [PERSON_NAME] Ph.D." at bounding box center [736, 445] width 415 height 27
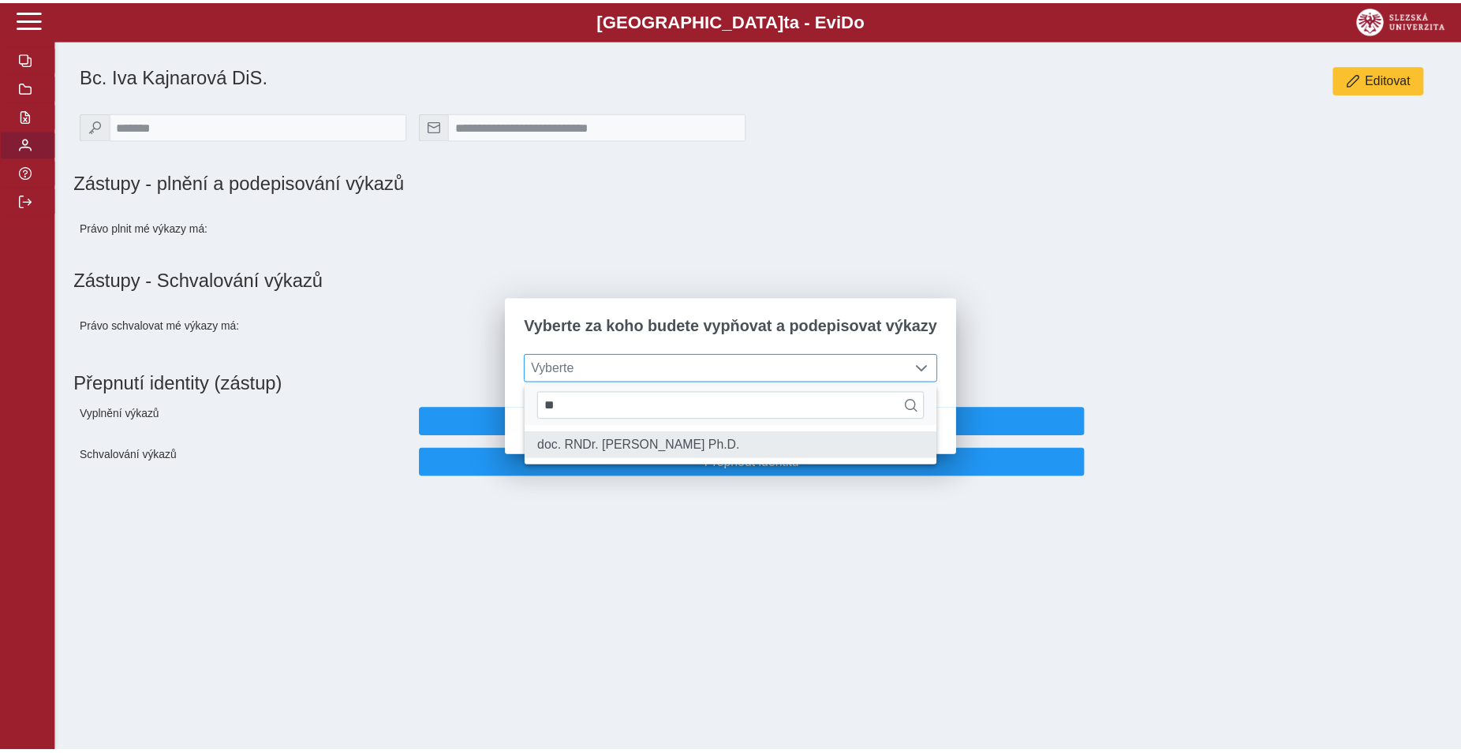
scroll to position [9, 65]
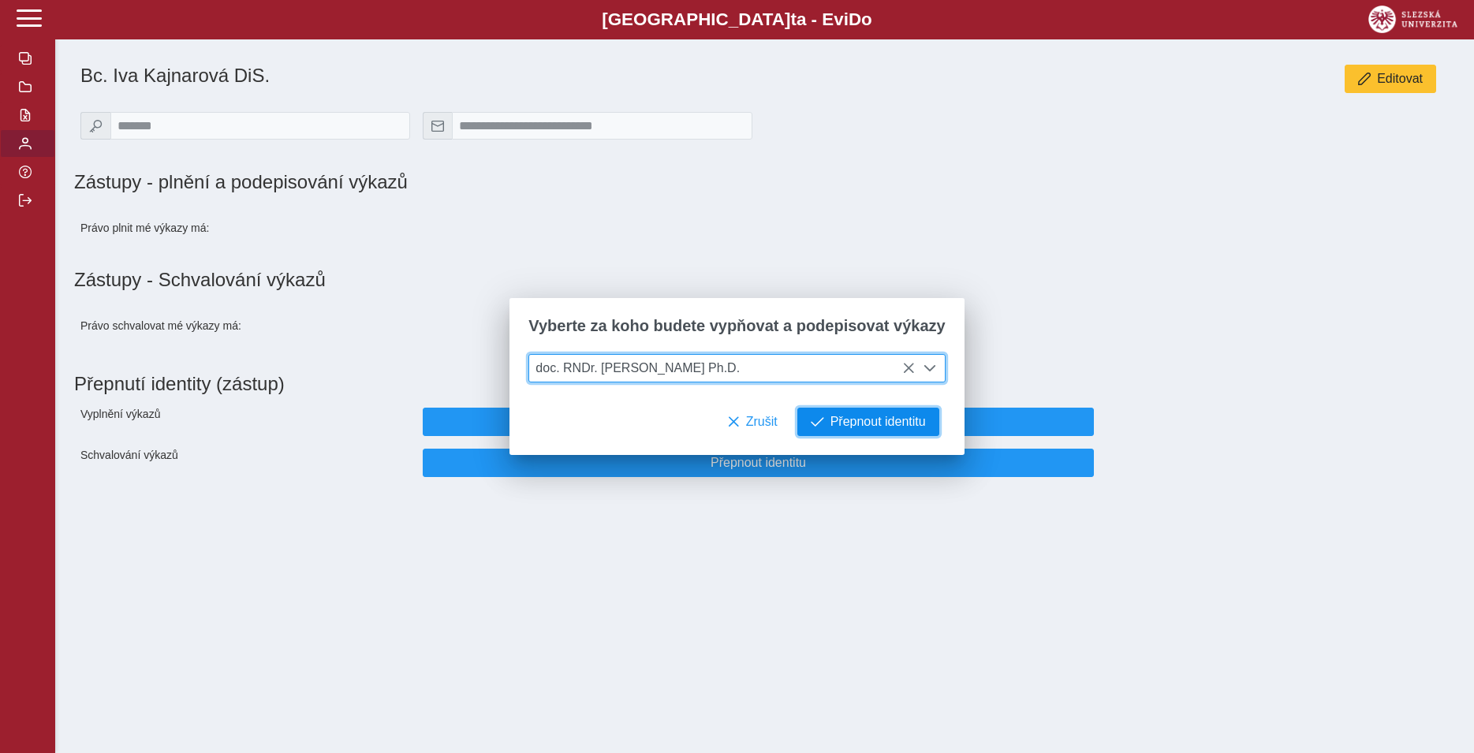
click at [846, 433] on button "Přepnout identitu" at bounding box center [868, 422] width 142 height 28
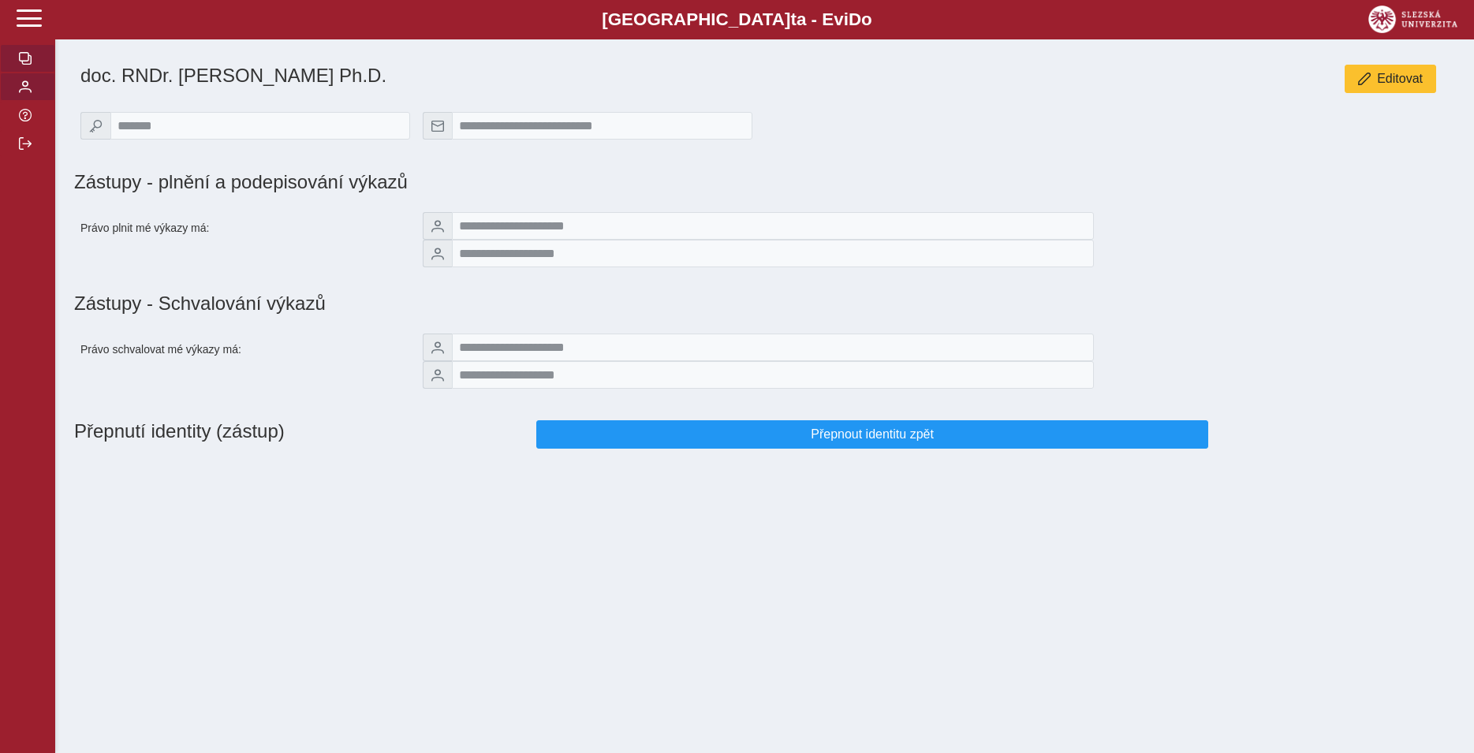
click at [33, 73] on button "button" at bounding box center [27, 58] width 55 height 28
